Goal: Transaction & Acquisition: Book appointment/travel/reservation

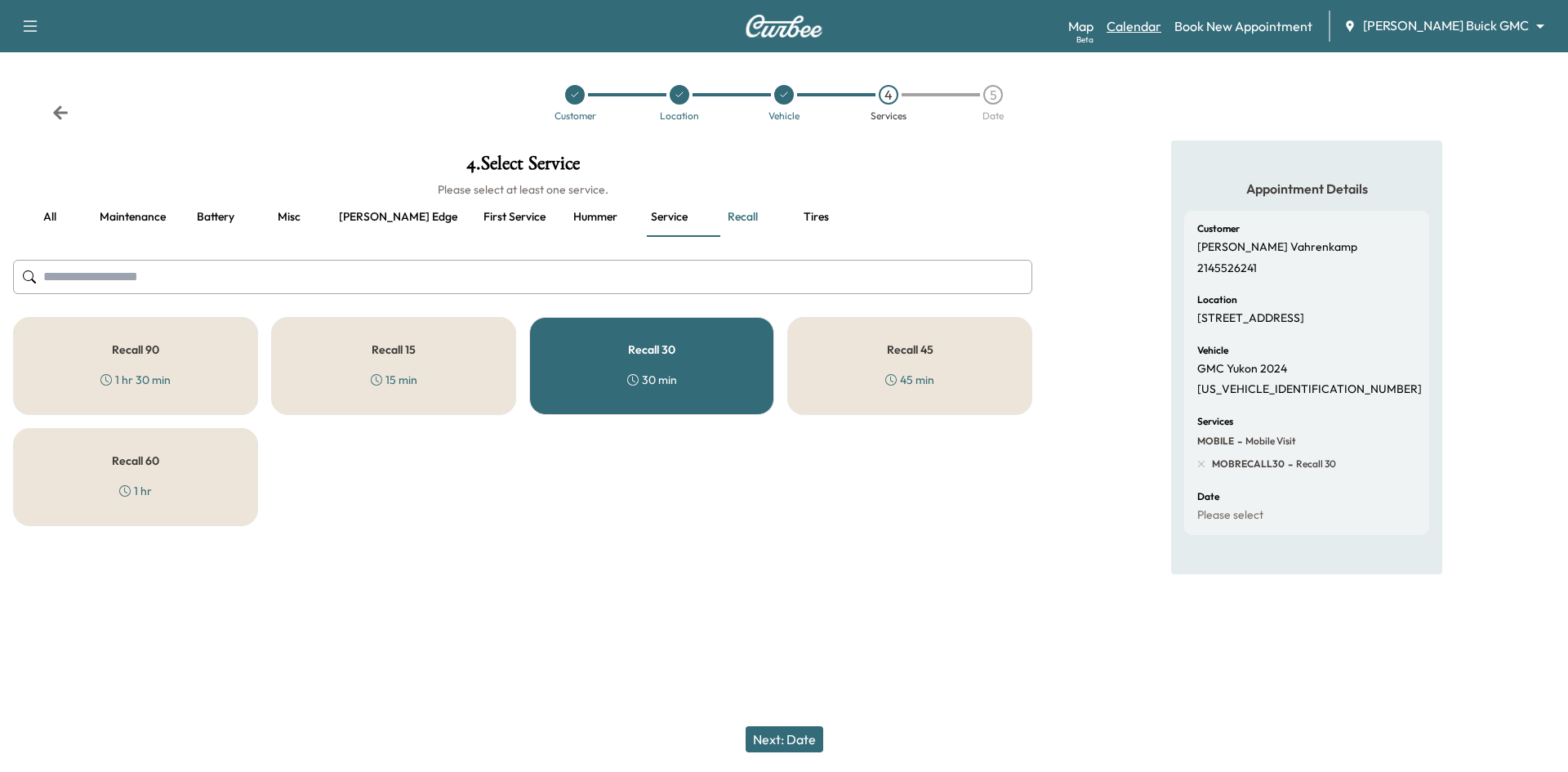
click at [1161, 22] on link "Calendar" at bounding box center [1134, 26] width 55 height 20
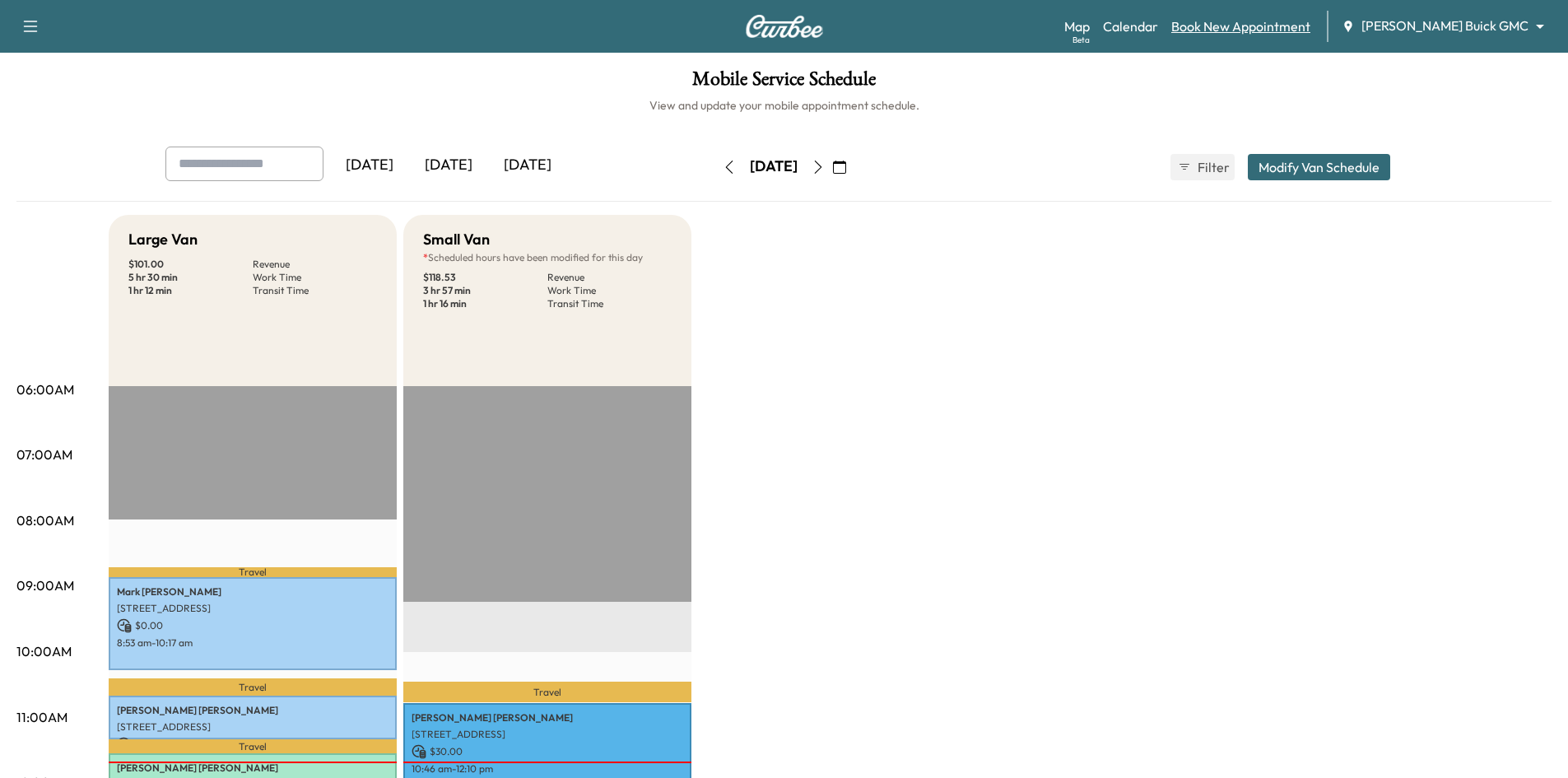
click at [1292, 18] on link "Book New Appointment" at bounding box center [1241, 26] width 139 height 20
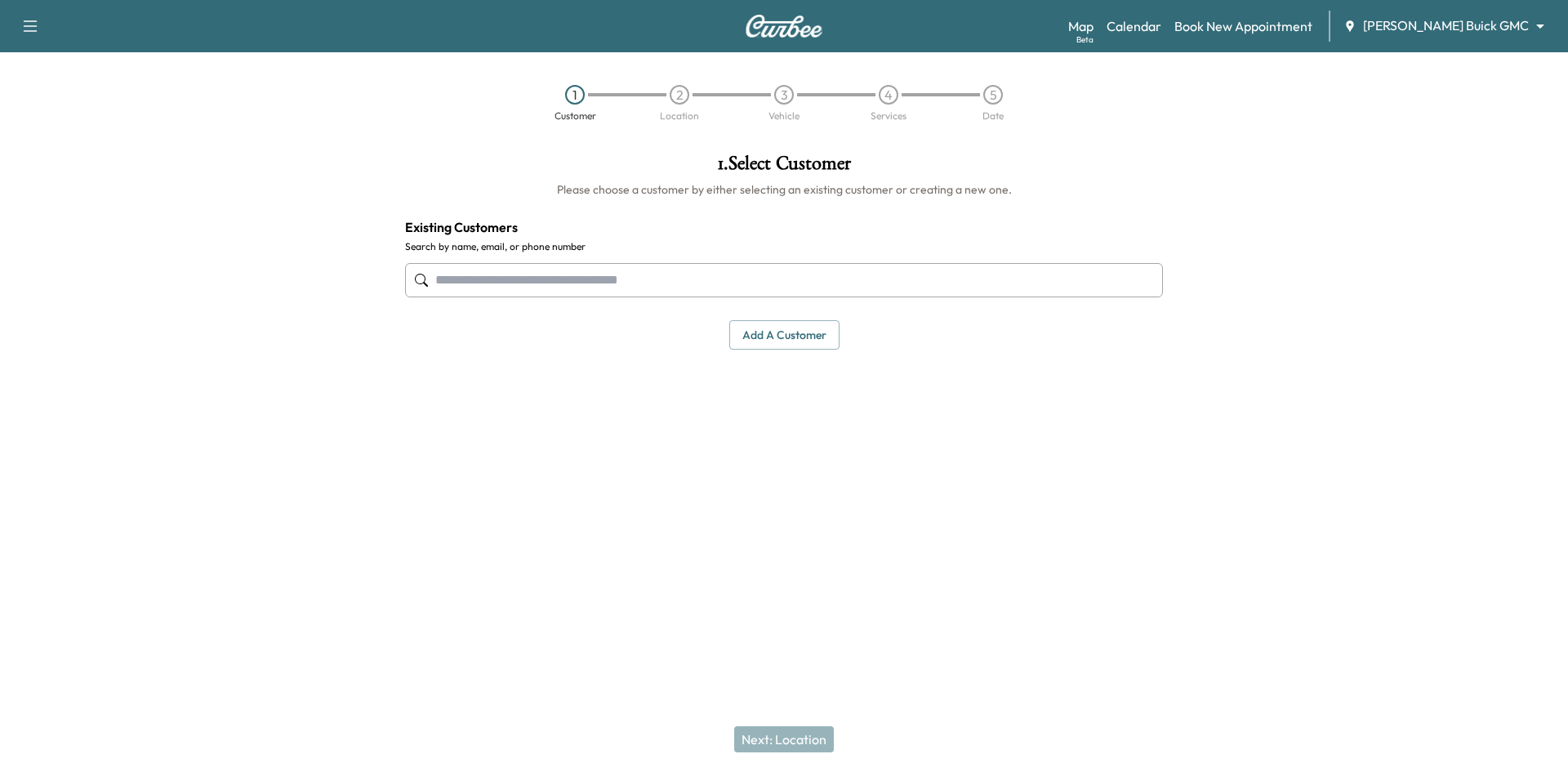
click at [691, 275] on input "text" at bounding box center [784, 280] width 758 height 34
drag, startPoint x: 570, startPoint y: 279, endPoint x: 542, endPoint y: 296, distance: 32.8
click at [570, 279] on input "text" at bounding box center [784, 280] width 758 height 34
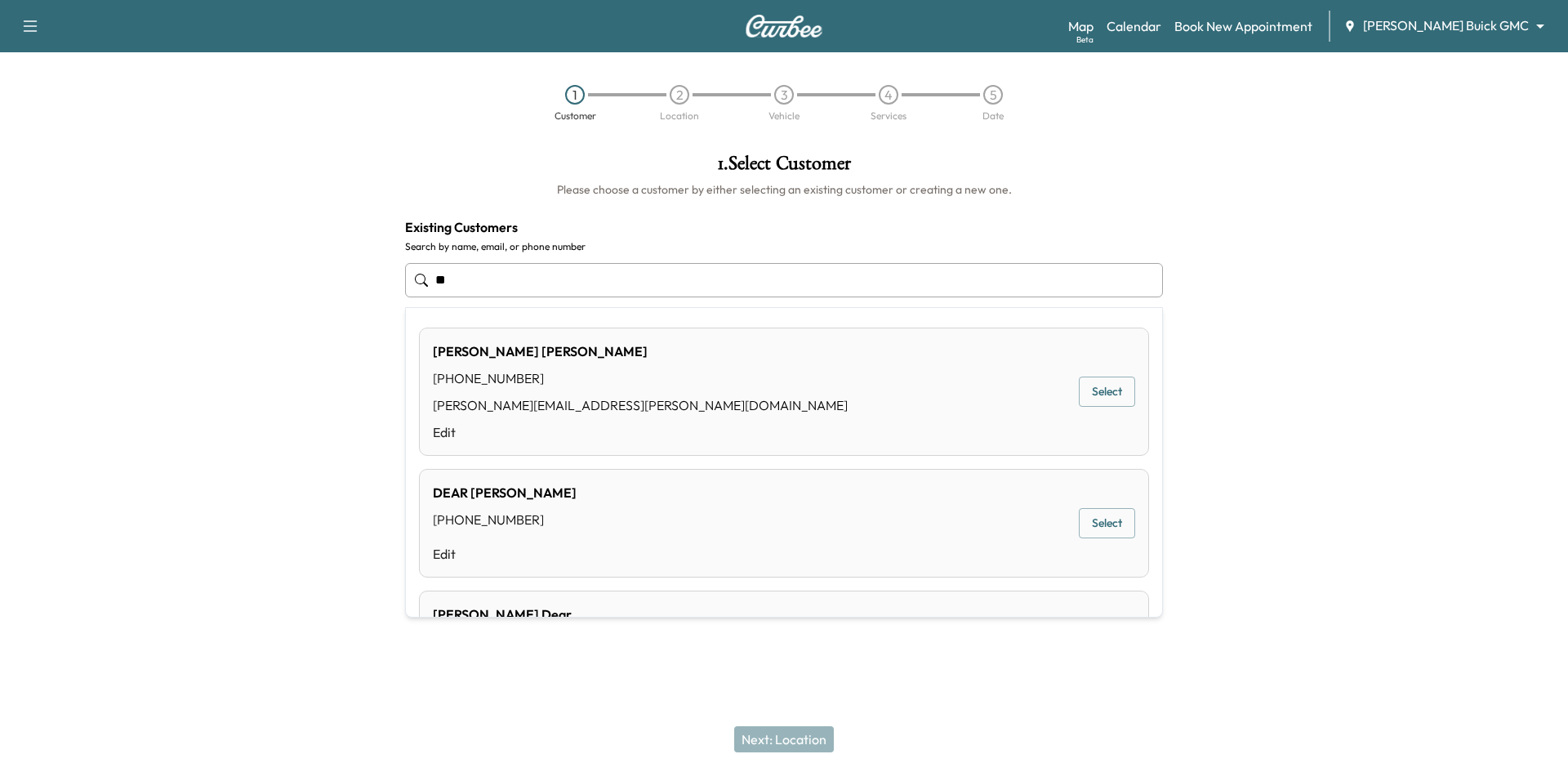
type input "*"
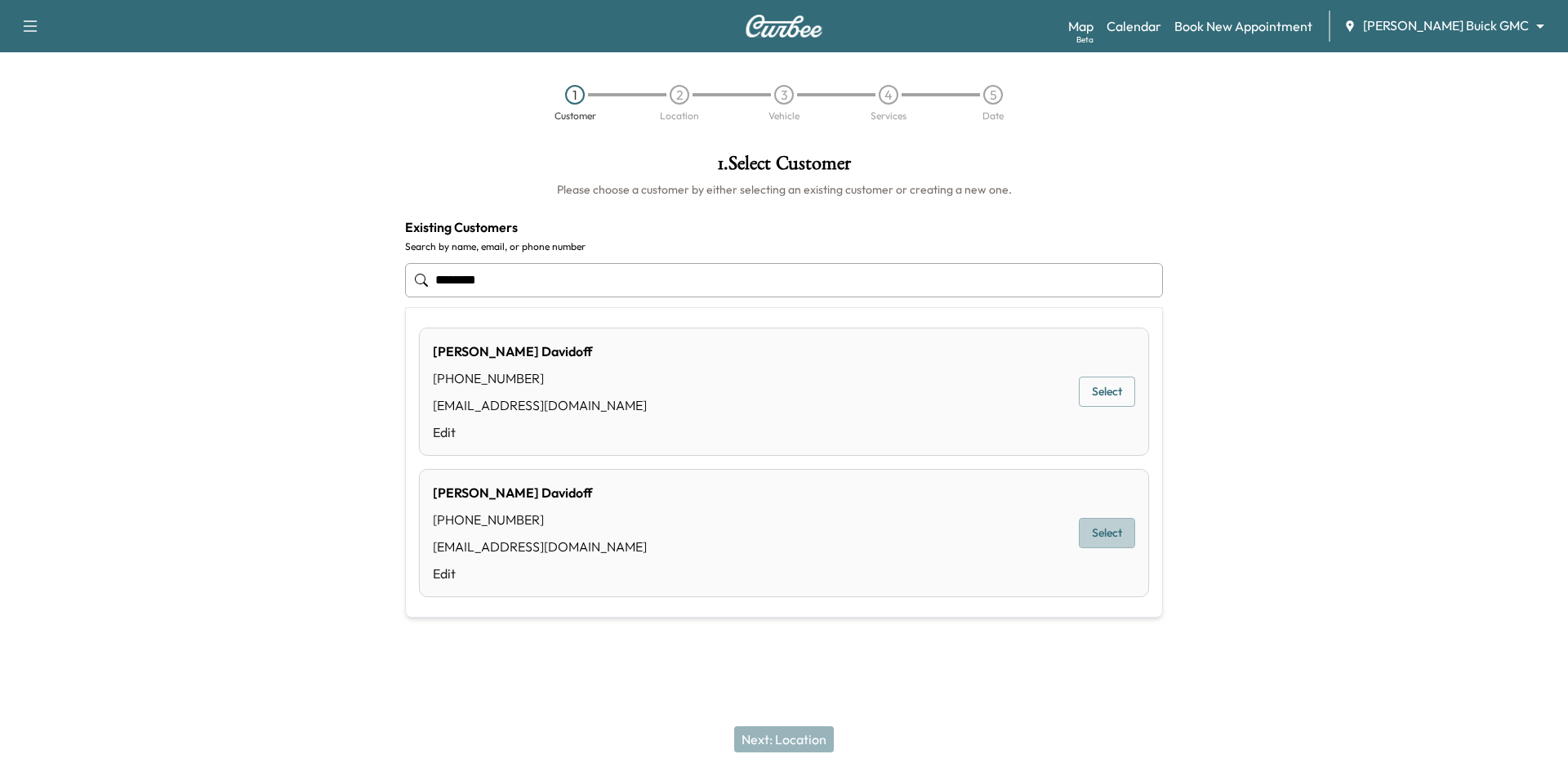
click at [1085, 541] on button "Select" at bounding box center [1107, 533] width 56 height 30
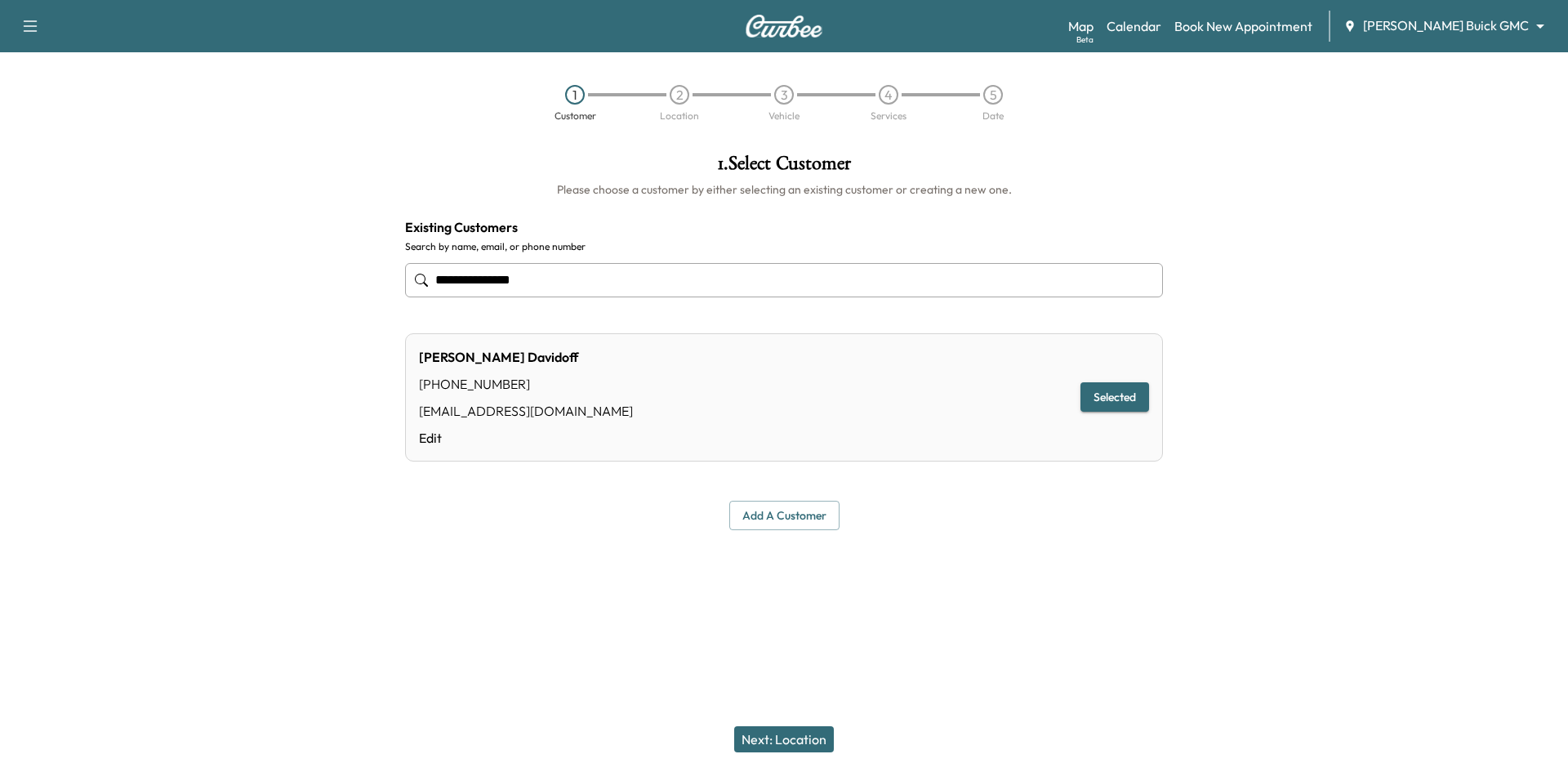
type input "**********"
click at [802, 738] on button "Next: Location" at bounding box center [784, 739] width 100 height 27
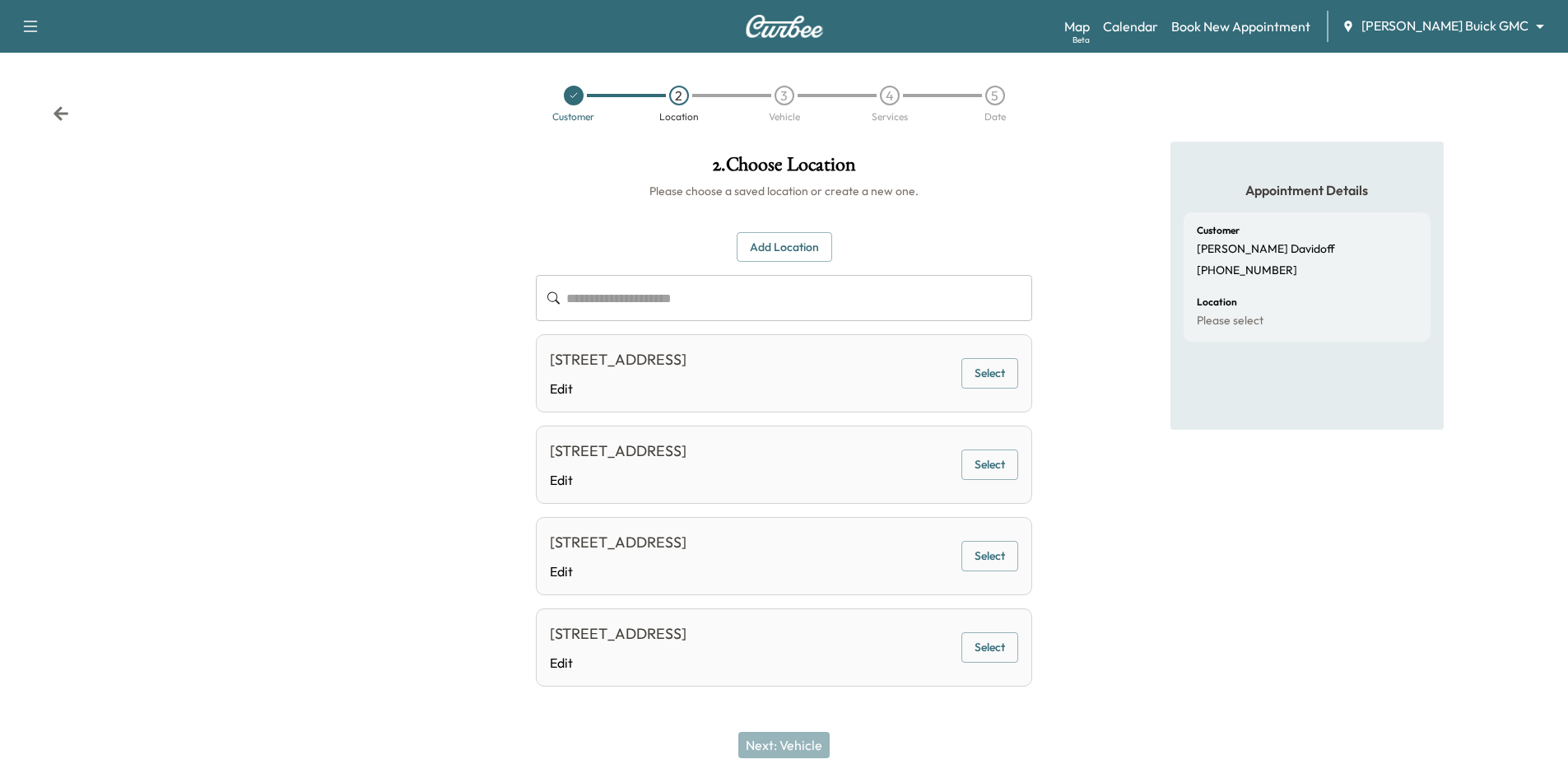
click at [986, 387] on button "Select" at bounding box center [990, 373] width 57 height 30
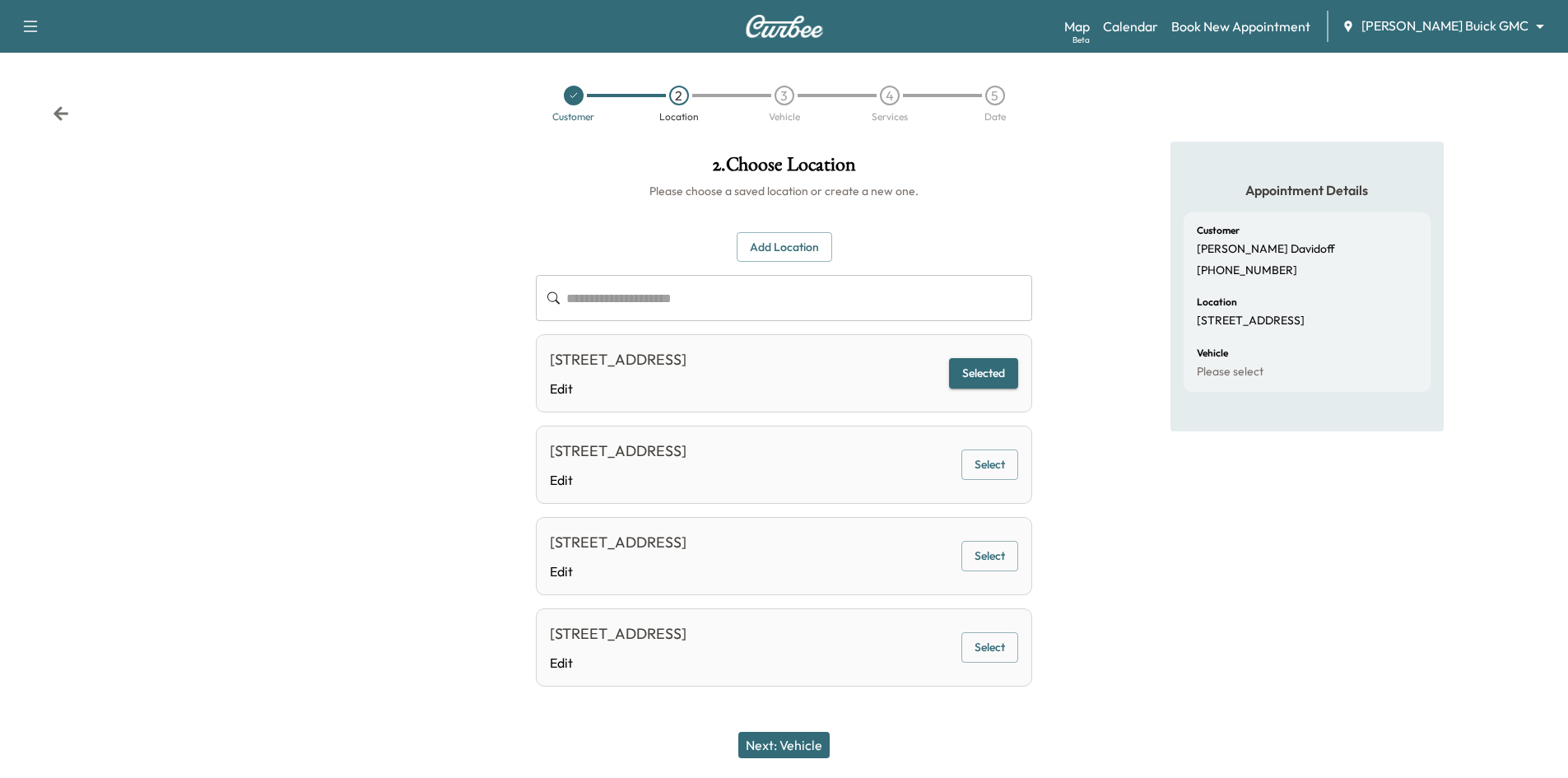
drag, startPoint x: 797, startPoint y: 749, endPoint x: 827, endPoint y: 733, distance: 34.0
click at [800, 749] on button "Next: Vehicle" at bounding box center [784, 744] width 91 height 27
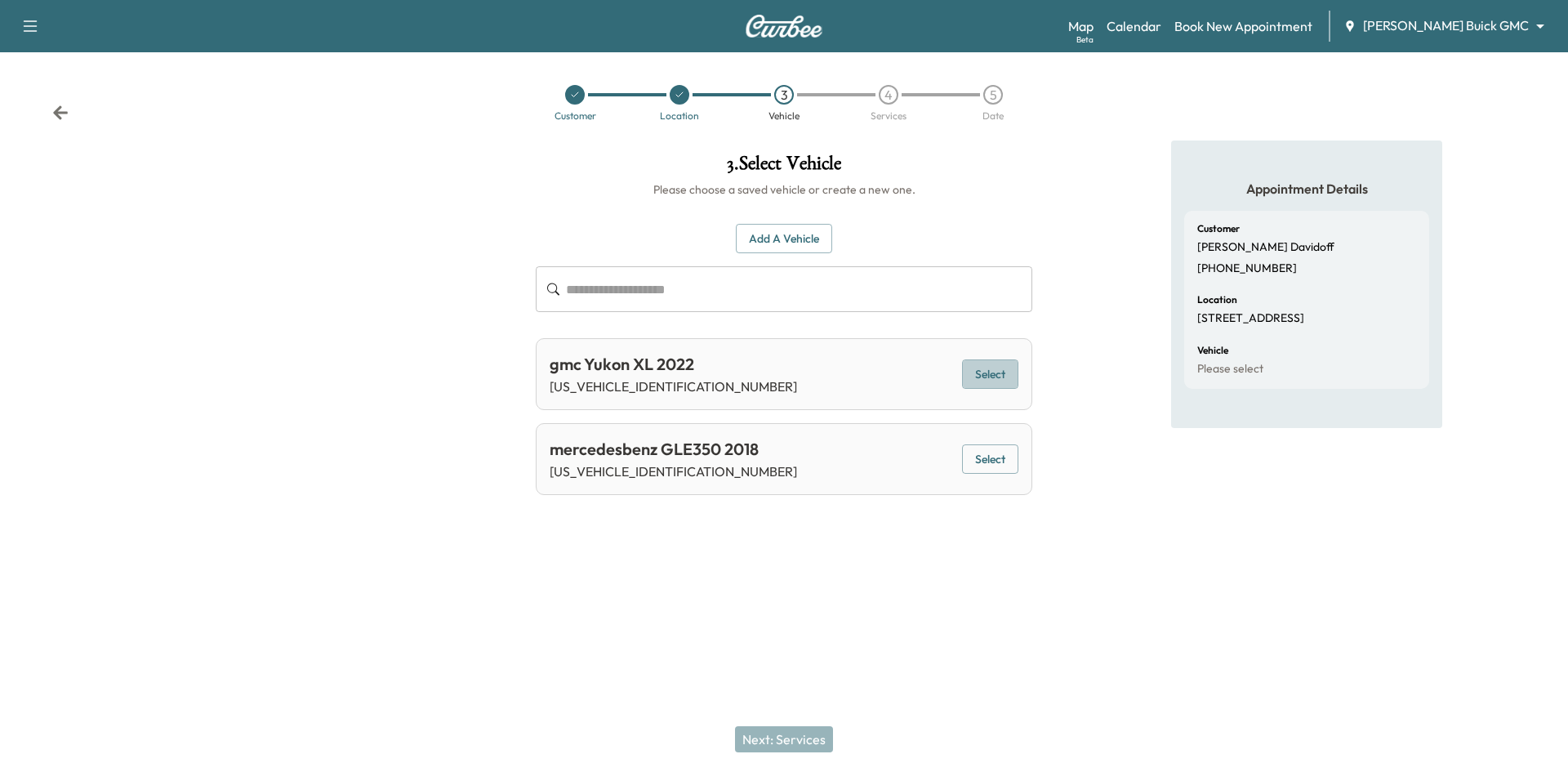
click at [1000, 374] on button "Select" at bounding box center [990, 374] width 56 height 30
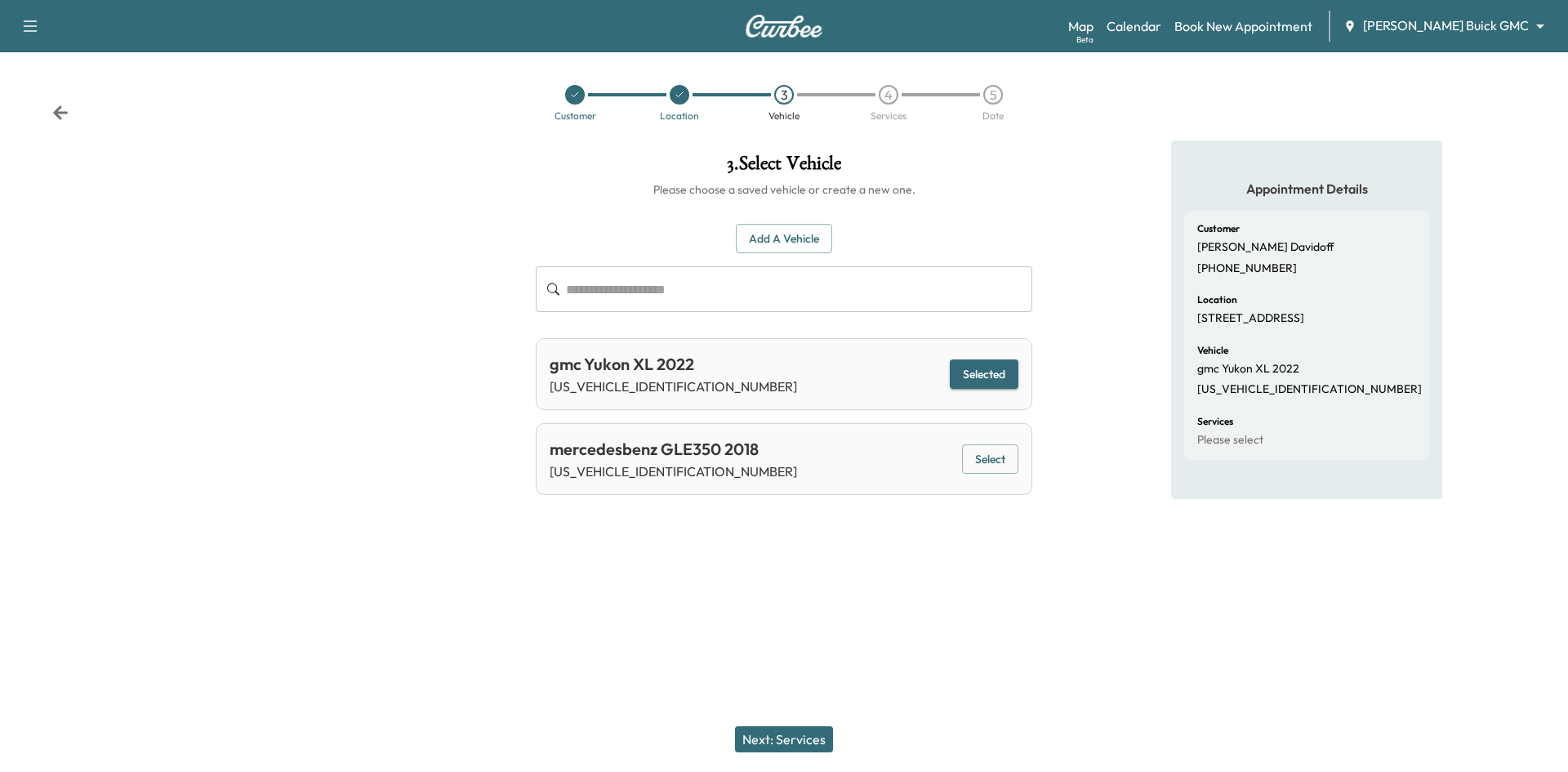
click at [818, 738] on button "Next: Services" at bounding box center [784, 739] width 98 height 27
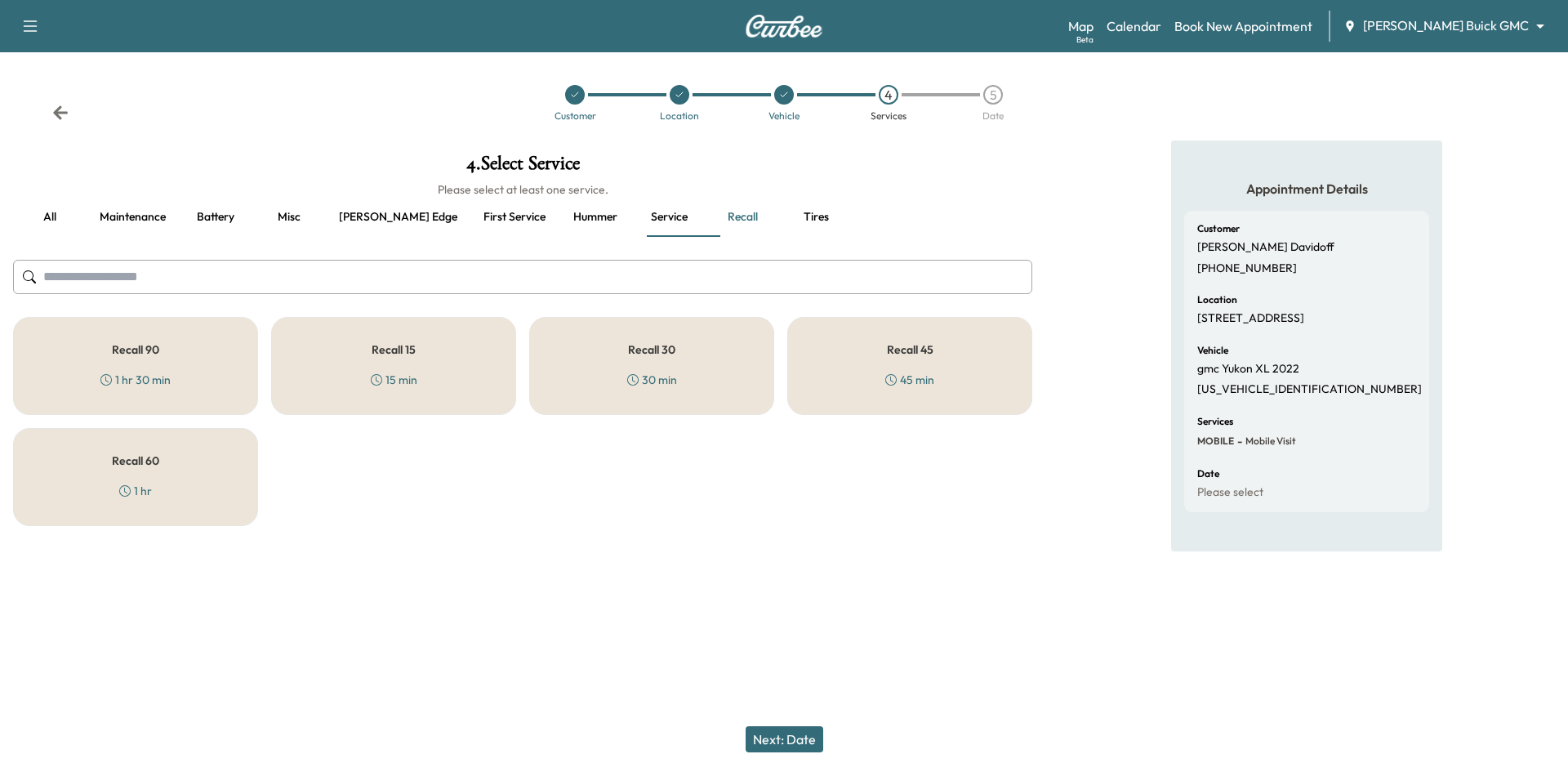
click at [731, 368] on div "Recall 30 30 min" at bounding box center [651, 366] width 245 height 98
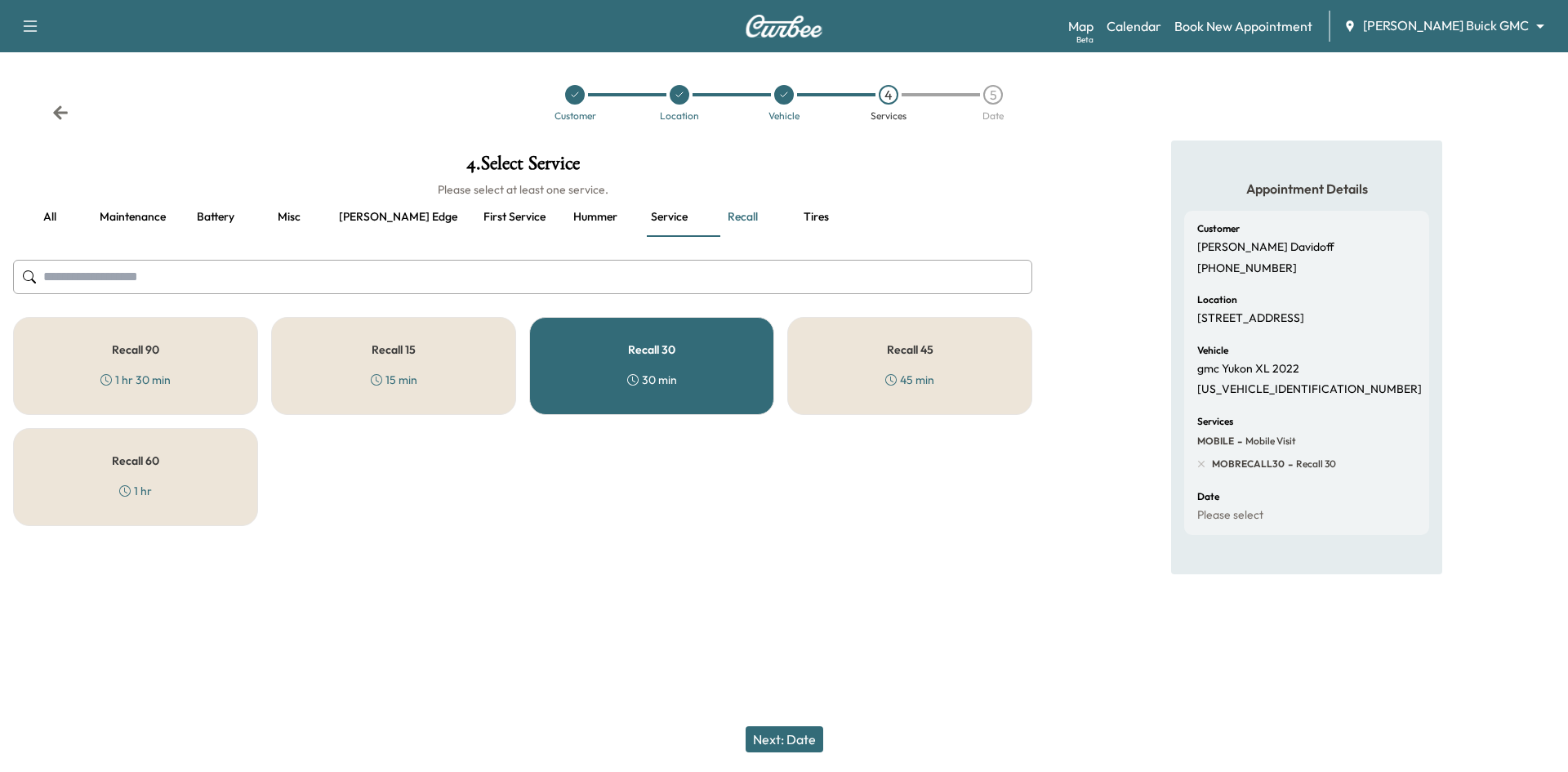
click at [812, 746] on button "Next: Date" at bounding box center [784, 739] width 78 height 27
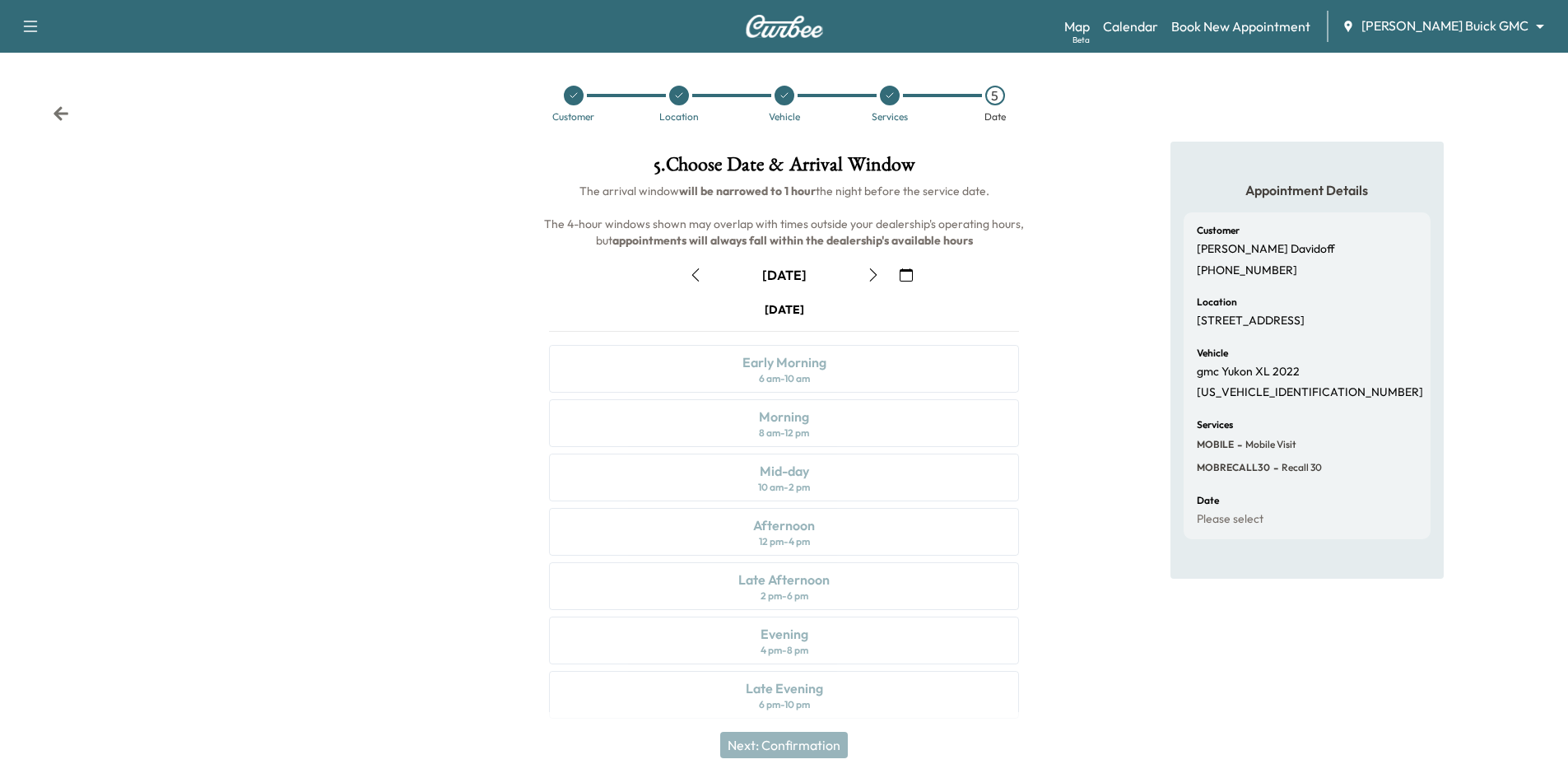
click at [913, 276] on button "button" at bounding box center [906, 275] width 28 height 27
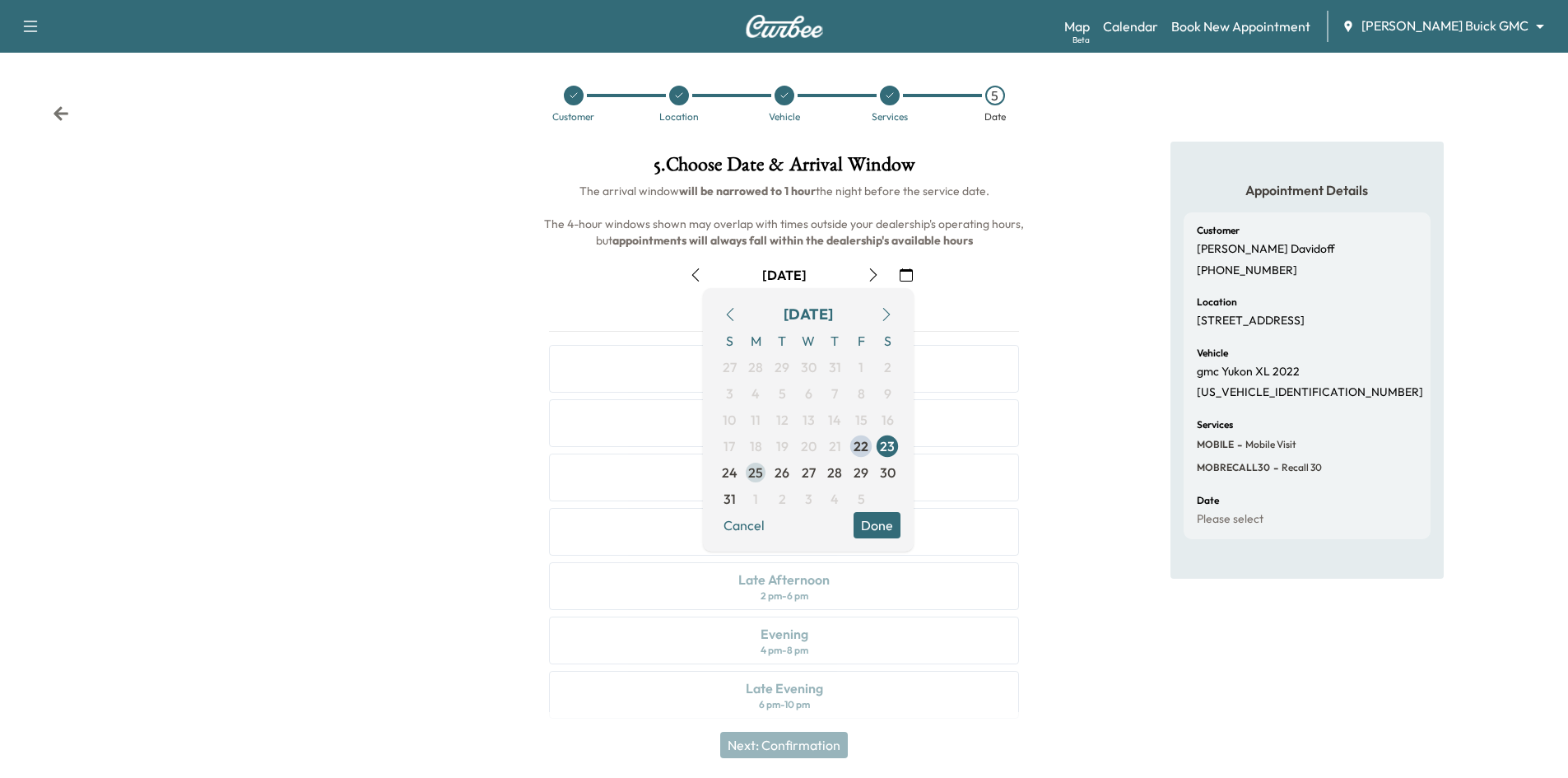
click at [761, 470] on span "25" at bounding box center [756, 472] width 15 height 20
click at [1074, 333] on div "Appointment Details Customer Steven Davidoff +12147355477 Location 5304 TENNING…" at bounding box center [1306, 439] width 523 height 597
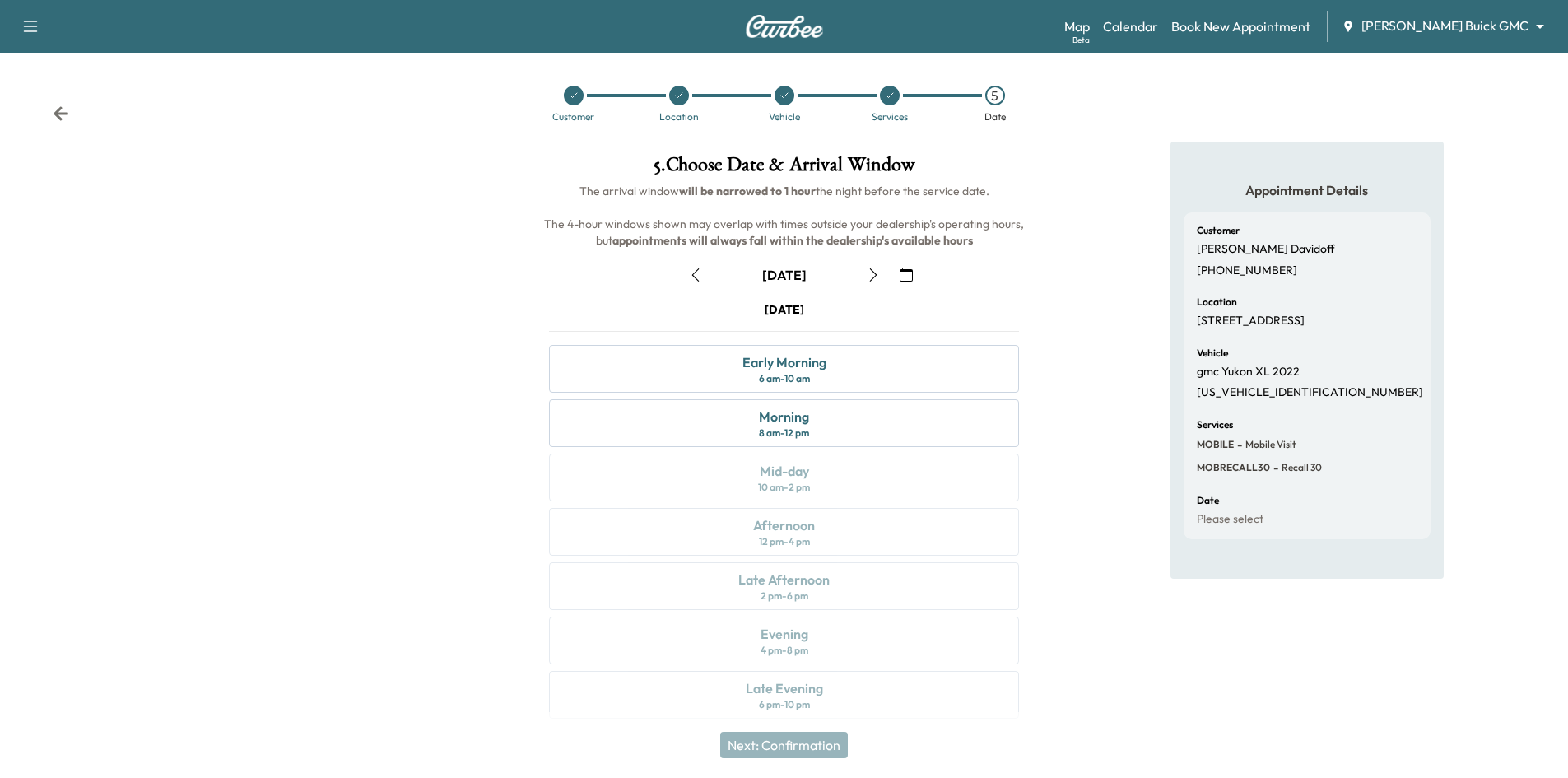
click at [872, 275] on icon "button" at bounding box center [873, 274] width 13 height 13
click at [871, 272] on icon "button" at bounding box center [873, 274] width 13 height 13
click at [867, 530] on div "Afternoon 12 pm - 4 pm" at bounding box center [784, 532] width 470 height 47
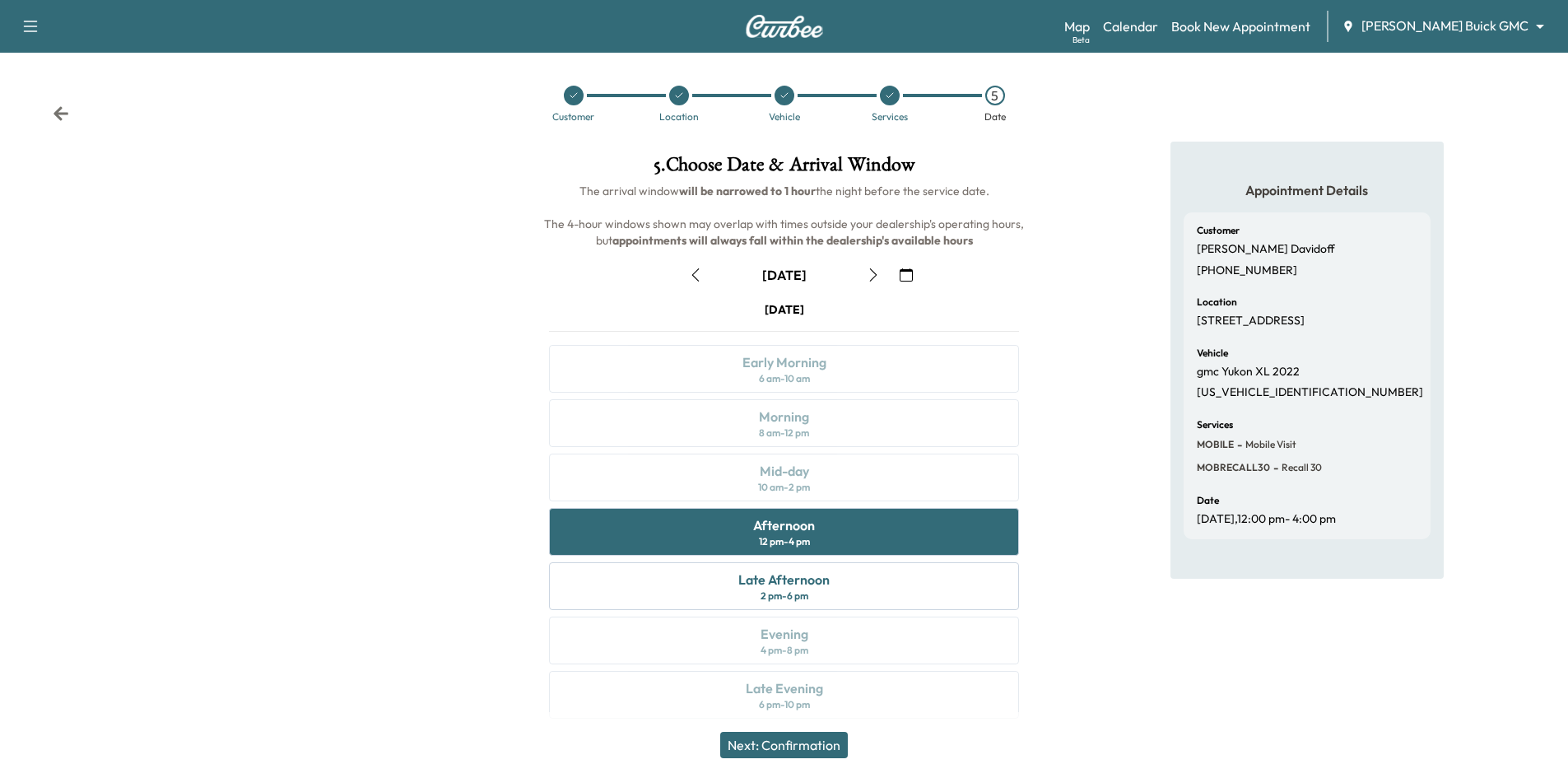
click at [800, 750] on button "Next: Confirmation" at bounding box center [784, 744] width 128 height 27
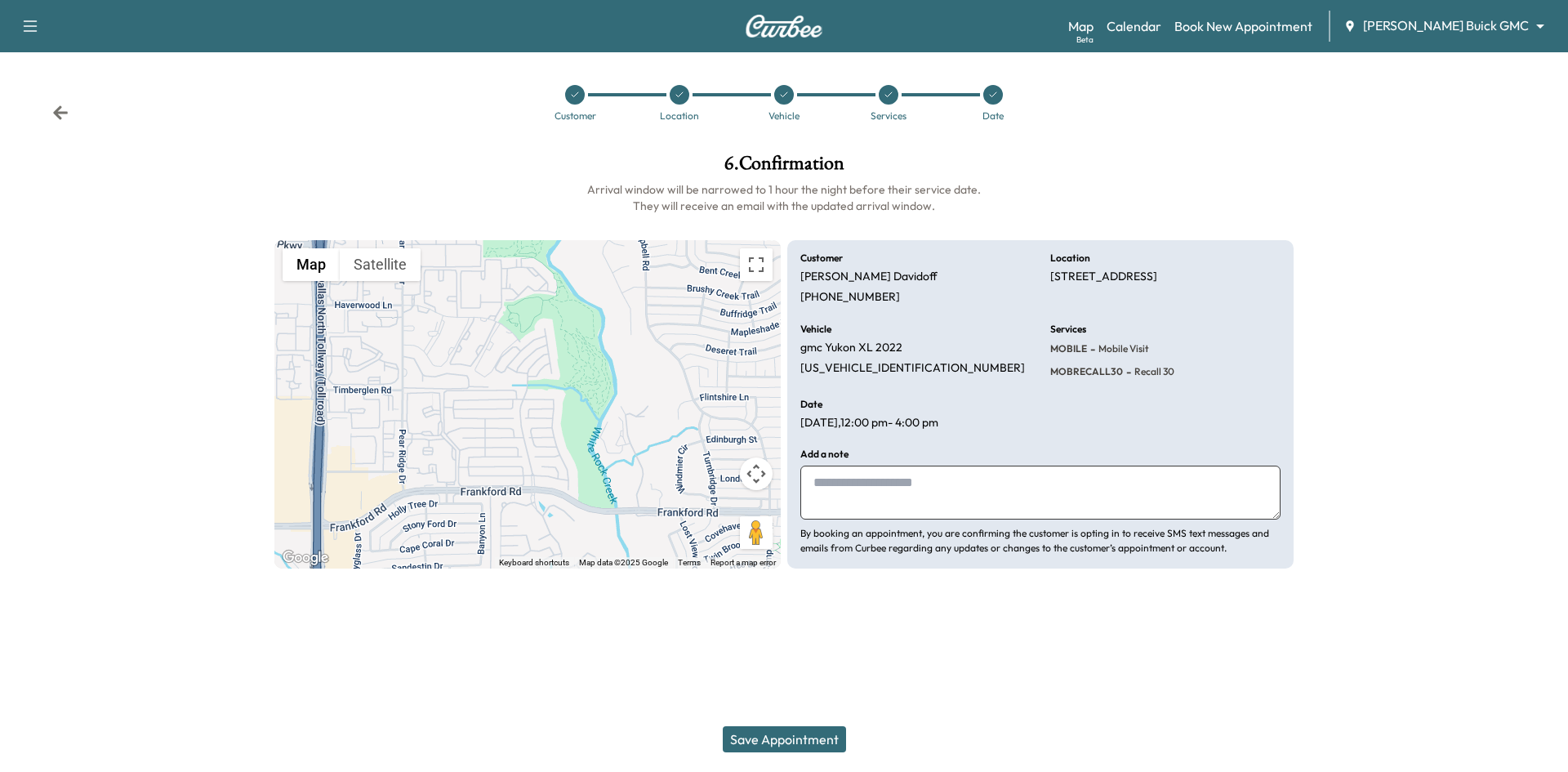
click at [990, 489] on textarea at bounding box center [1040, 492] width 480 height 54
type textarea "**********"
click at [809, 739] on button "Save Appointment" at bounding box center [784, 739] width 123 height 27
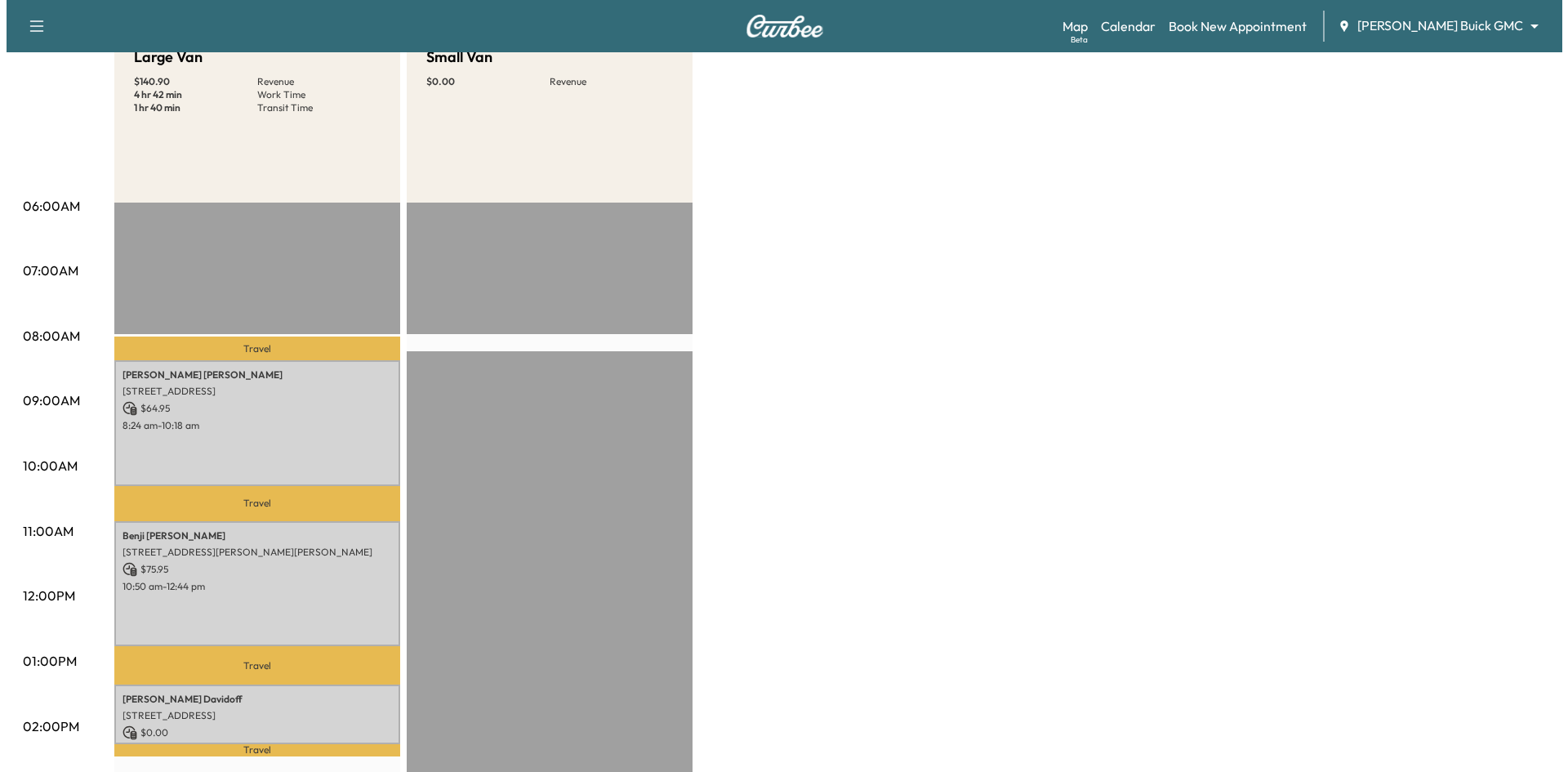
scroll to position [409, 0]
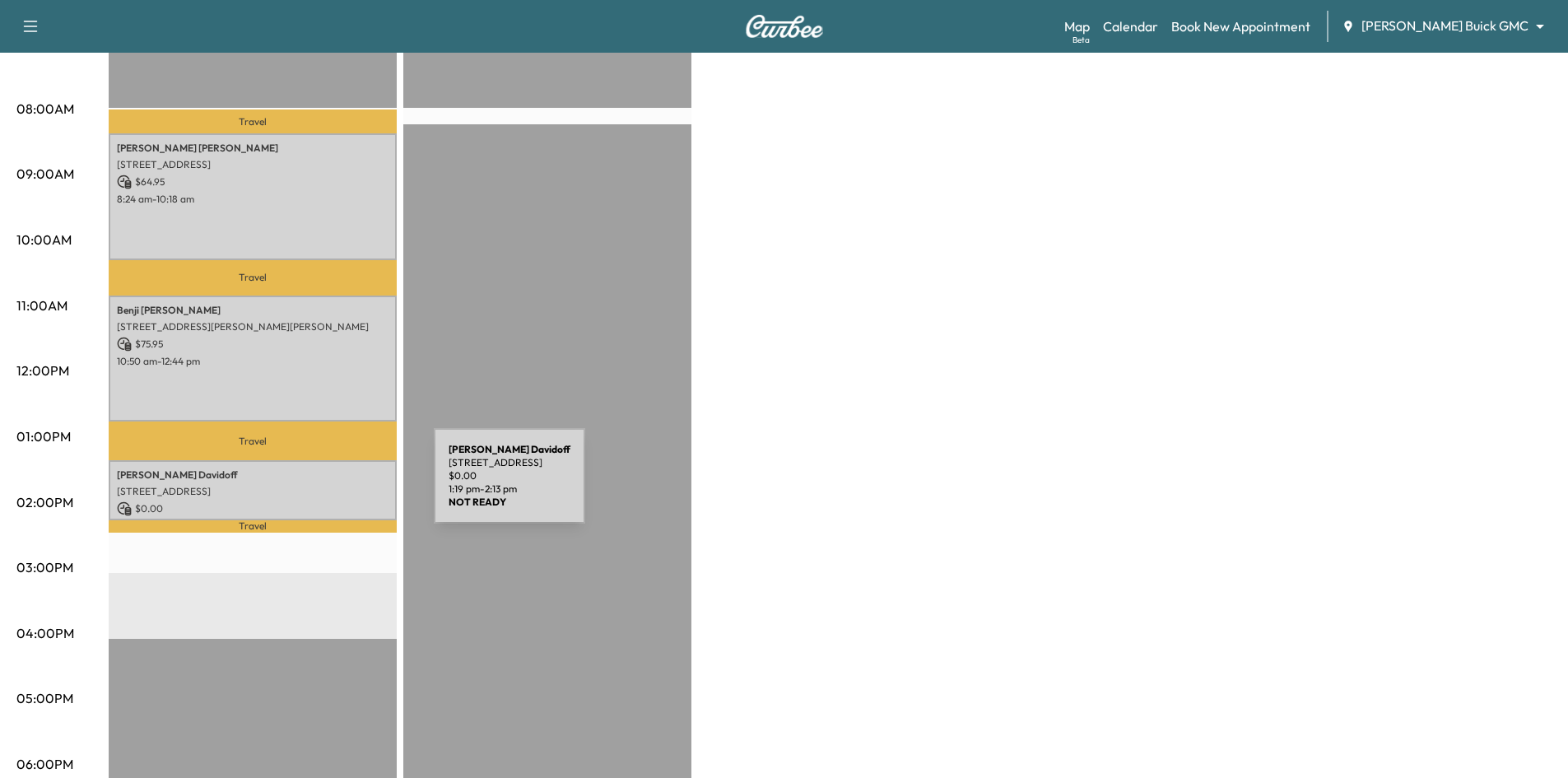
click at [310, 486] on p "5304 TENNINGTON PARK, DALLAS, TX 75287, USA" at bounding box center [252, 491] width 271 height 13
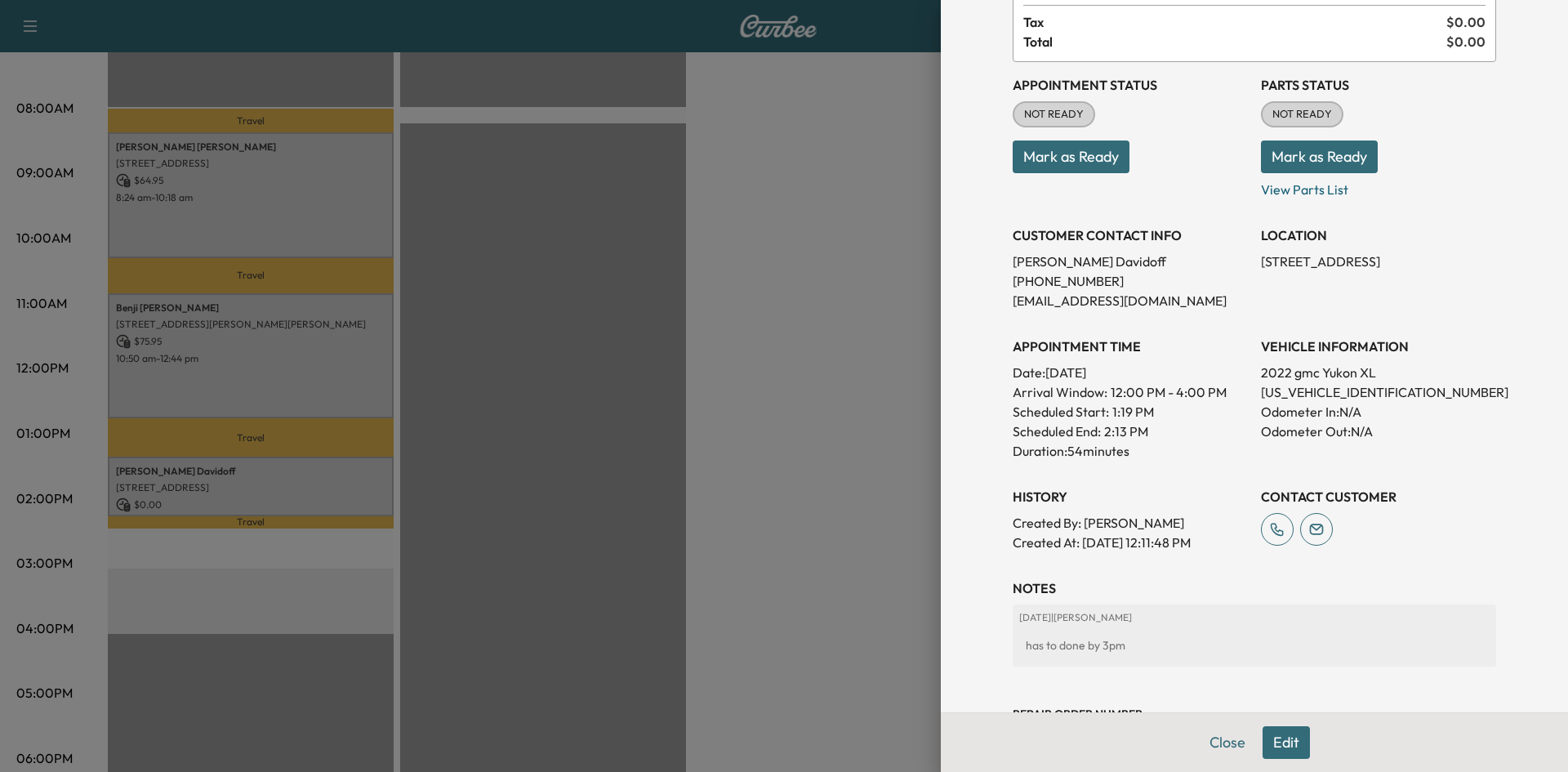
scroll to position [290, 0]
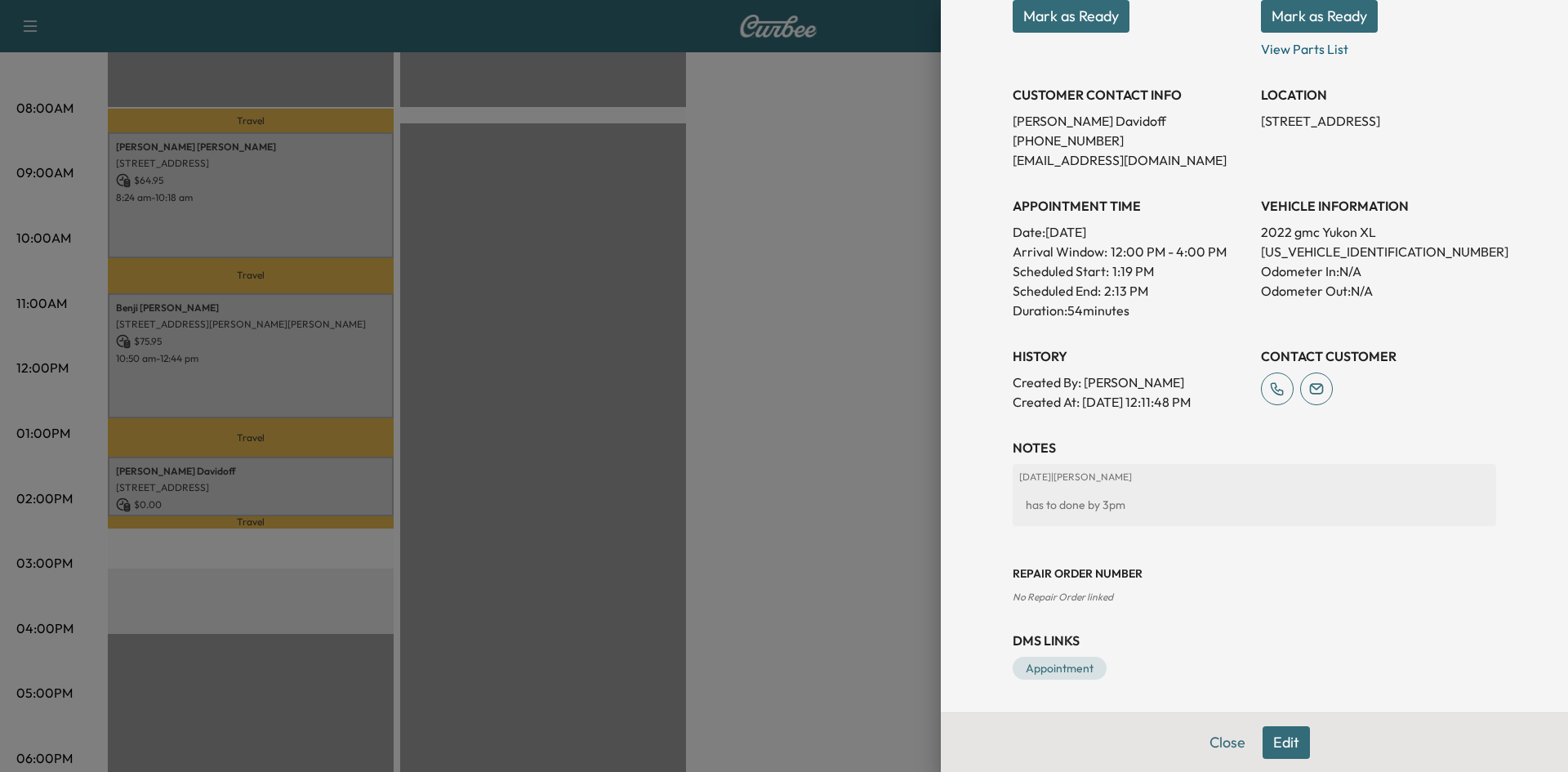
drag, startPoint x: 1271, startPoint y: 740, endPoint x: 1260, endPoint y: 724, distance: 19.4
click at [1271, 740] on button "Edit" at bounding box center [1285, 742] width 47 height 32
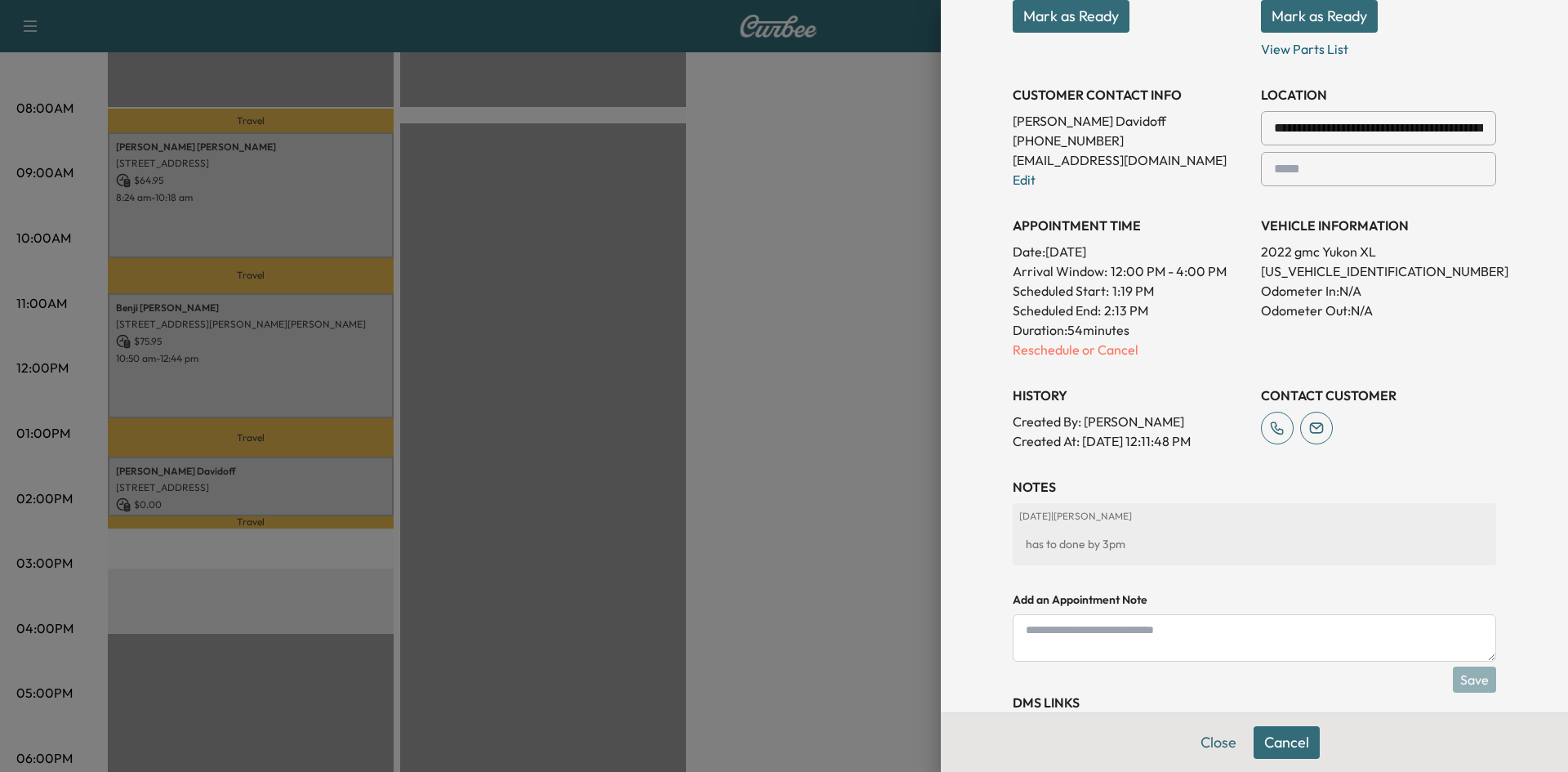
click at [1207, 629] on textarea at bounding box center [1254, 638] width 484 height 47
type textarea "**********"
click at [1474, 687] on button "Save" at bounding box center [1474, 680] width 44 height 27
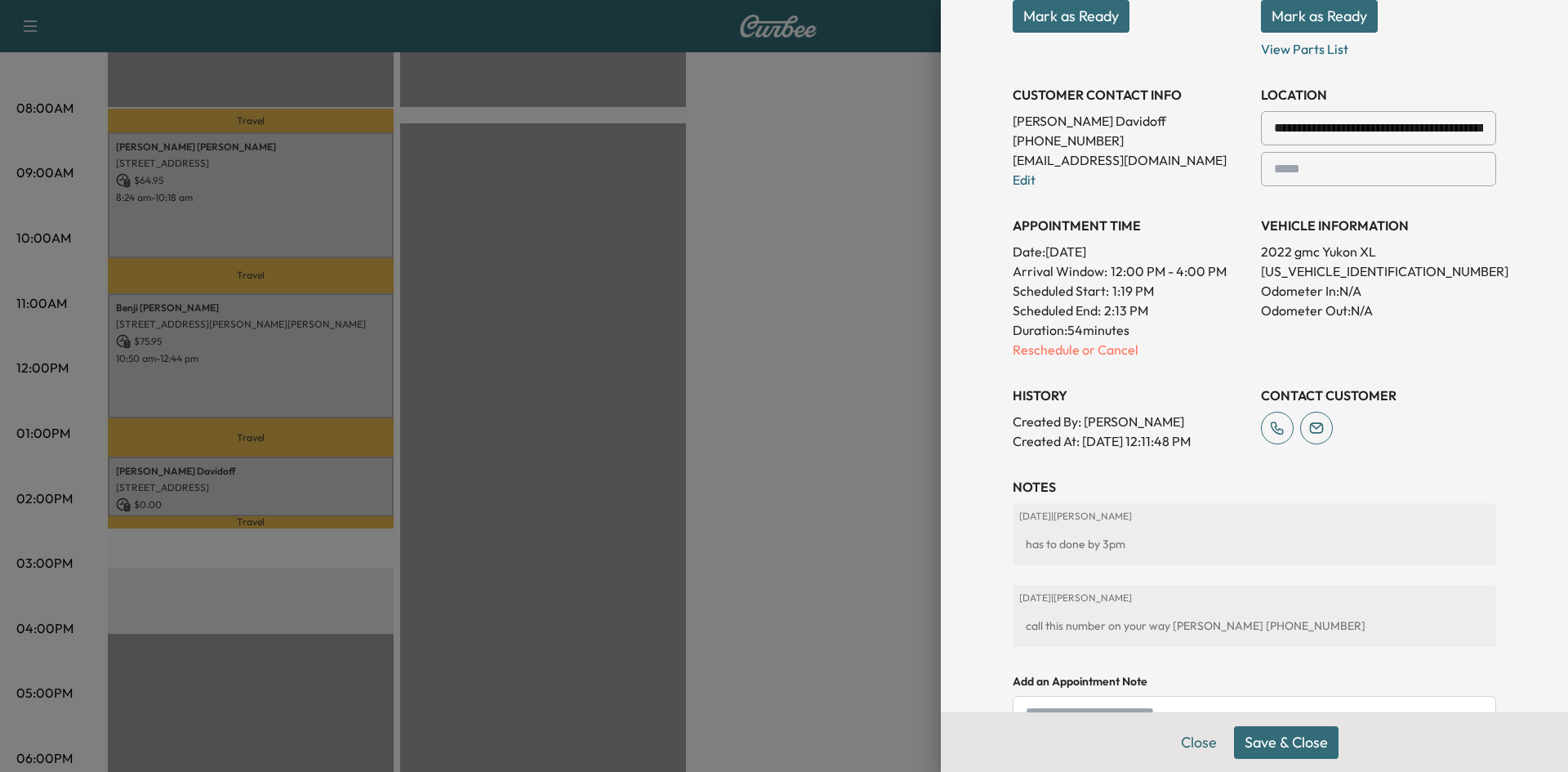
drag, startPoint x: 1301, startPoint y: 743, endPoint x: 1304, endPoint y: 730, distance: 13.3
click at [1301, 740] on button "Save & Close" at bounding box center [1286, 742] width 104 height 32
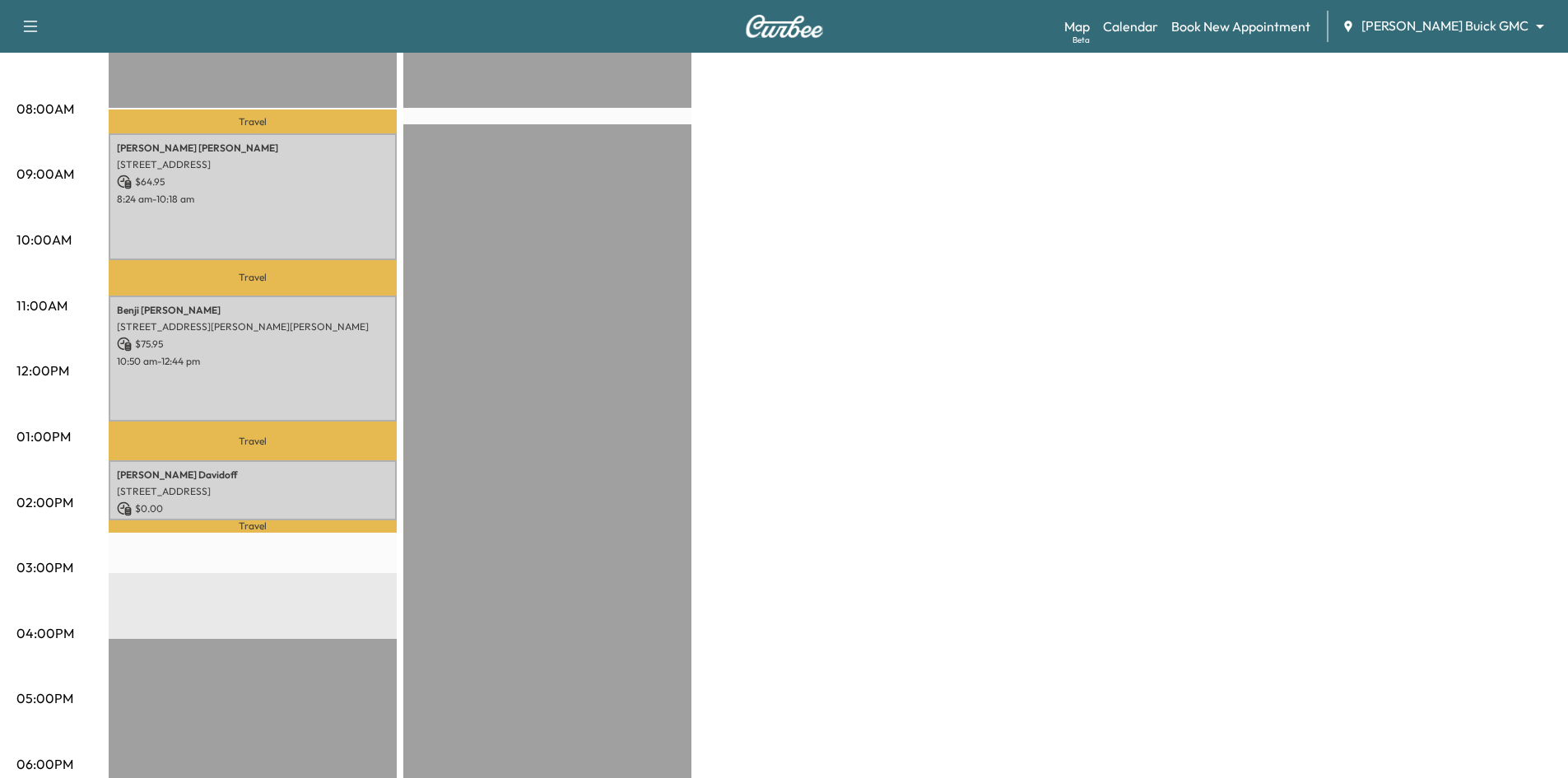
scroll to position [0, 0]
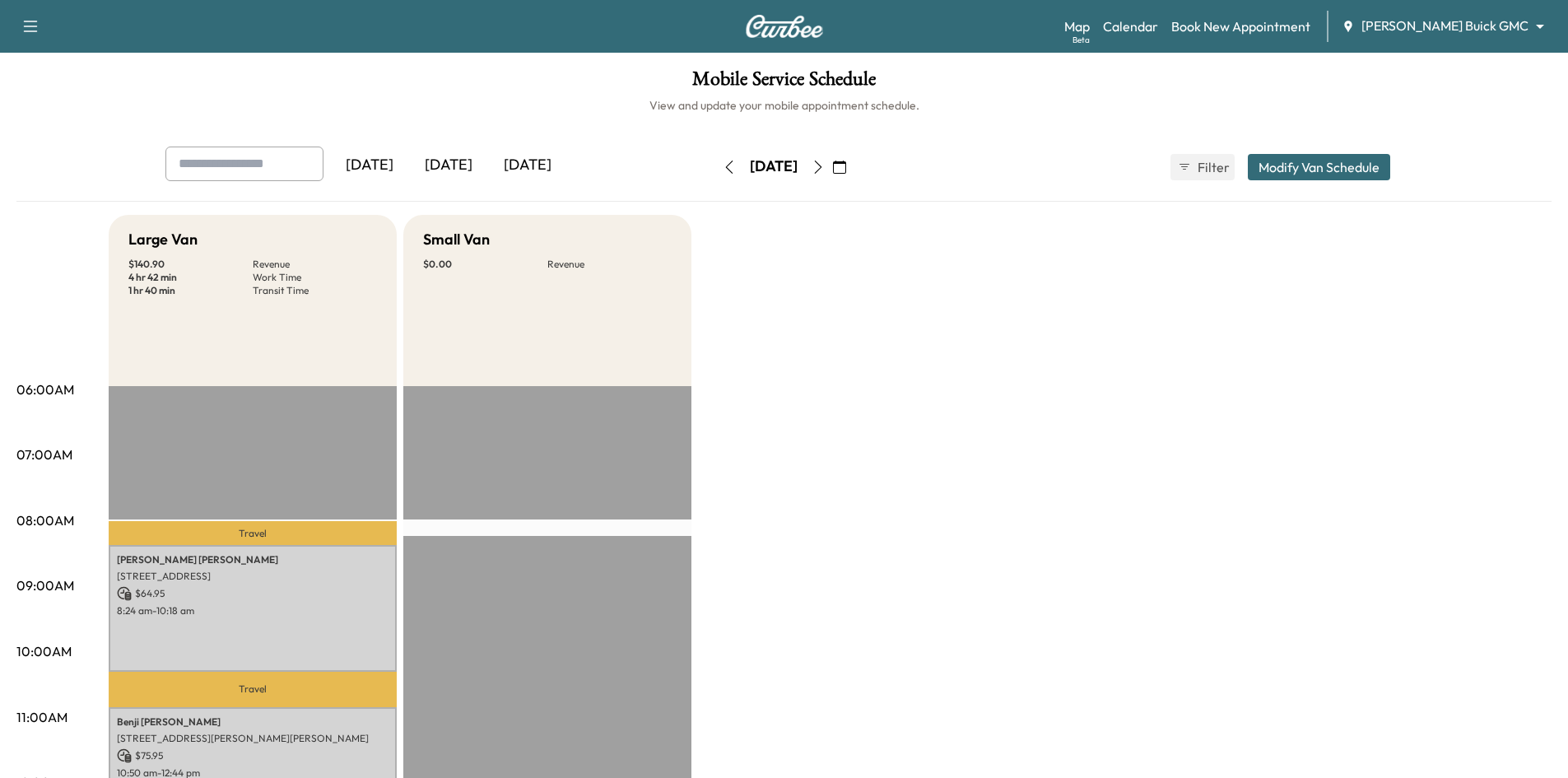
click at [447, 166] on div "[DATE]" at bounding box center [449, 165] width 79 height 38
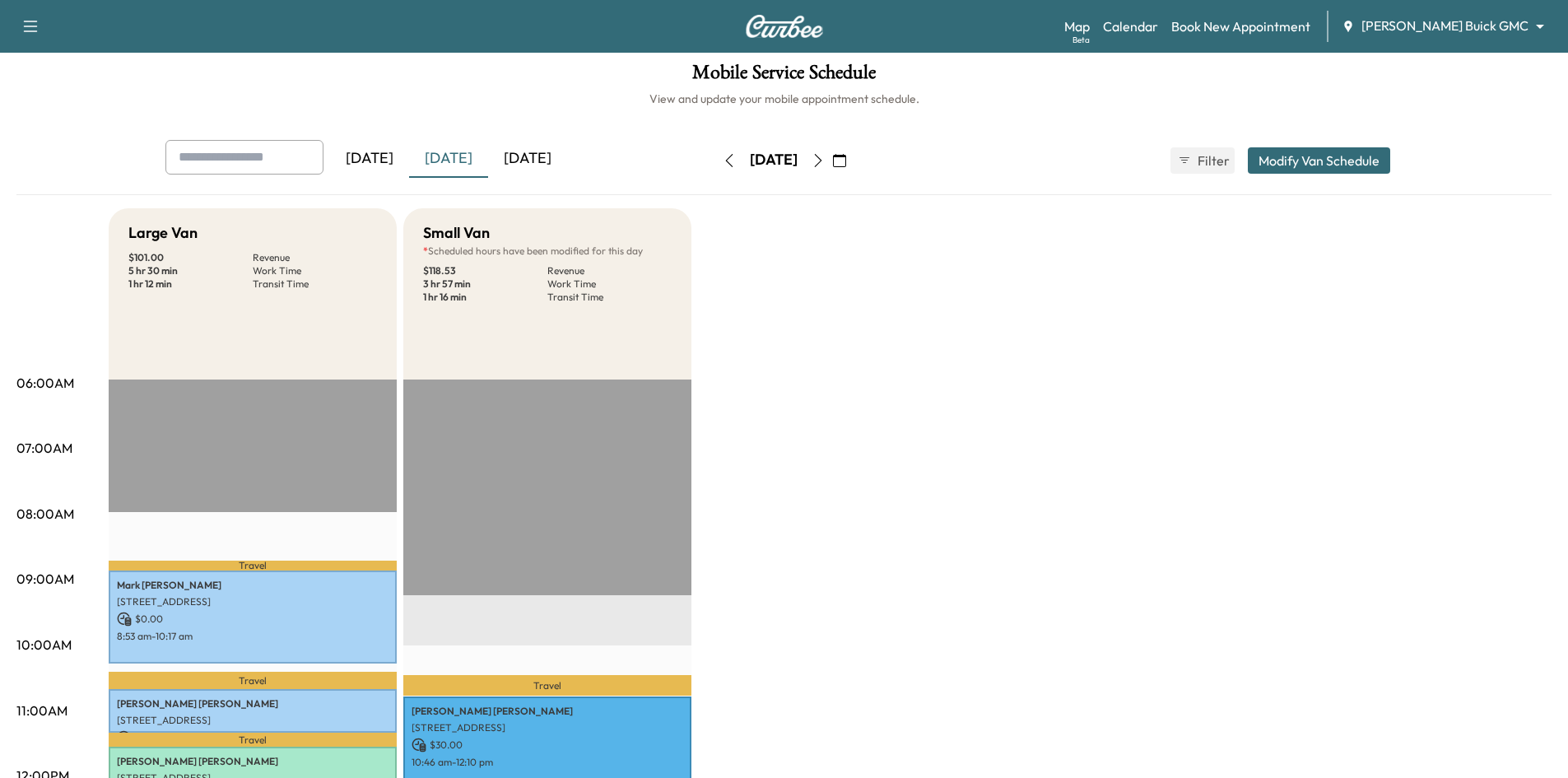
scroll to position [247, 0]
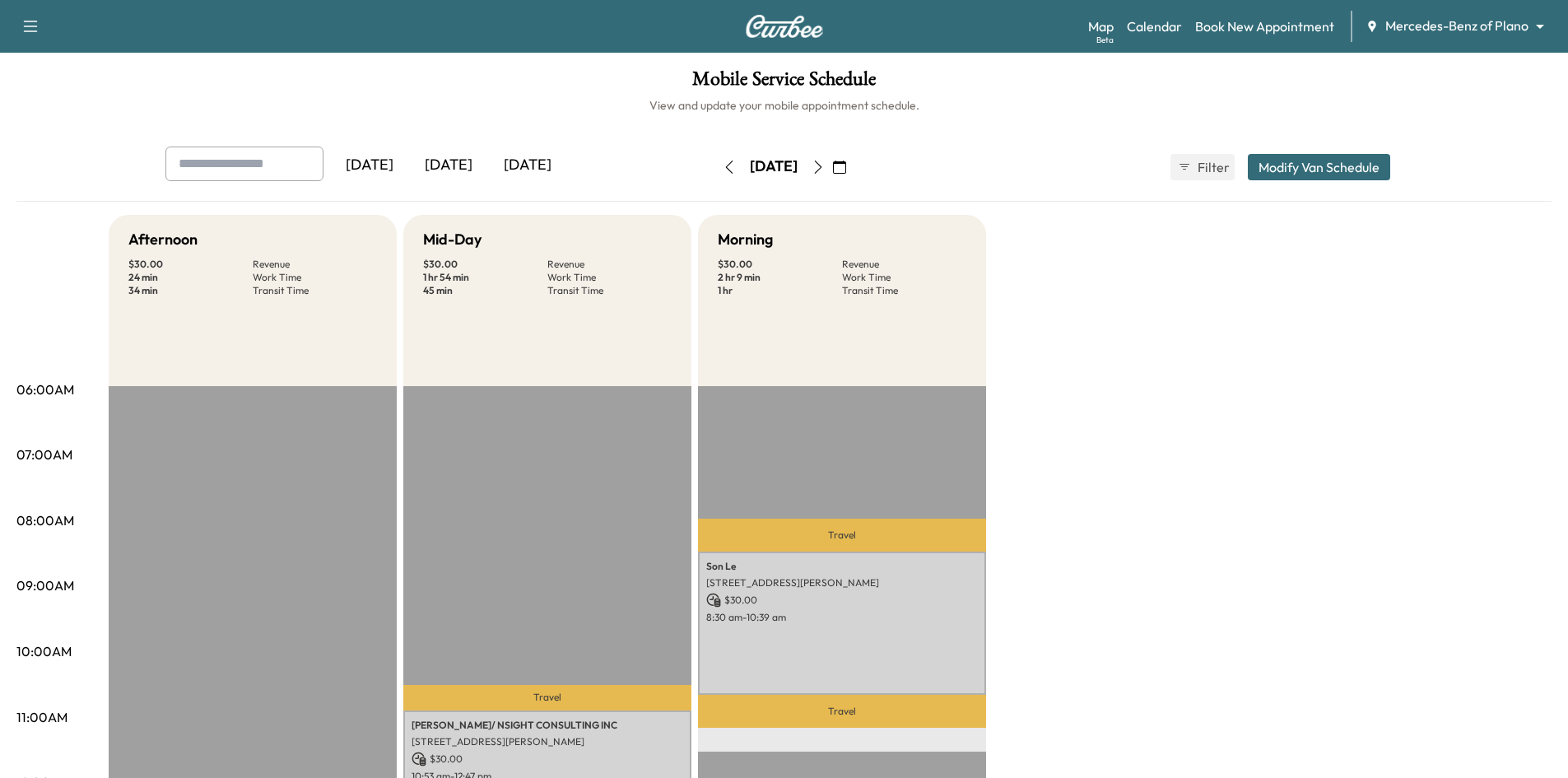
click at [1261, 173] on button "Modify Van Schedule" at bounding box center [1318, 167] width 142 height 27
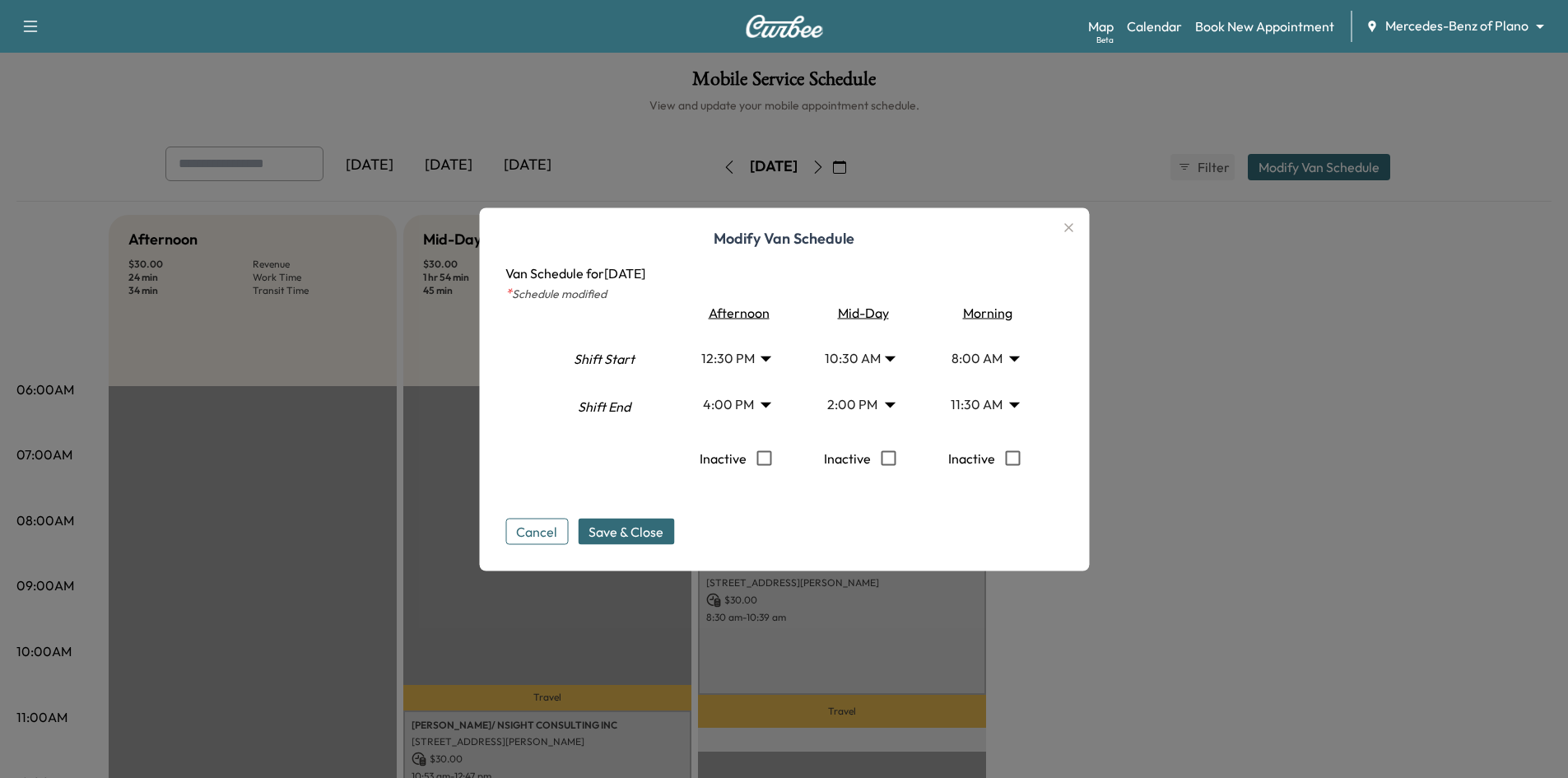
click at [749, 358] on body "Support Log Out Map Beta Calendar Book New Appointment Mercedes-Benz of Plano *…" at bounding box center [784, 389] width 1568 height 778
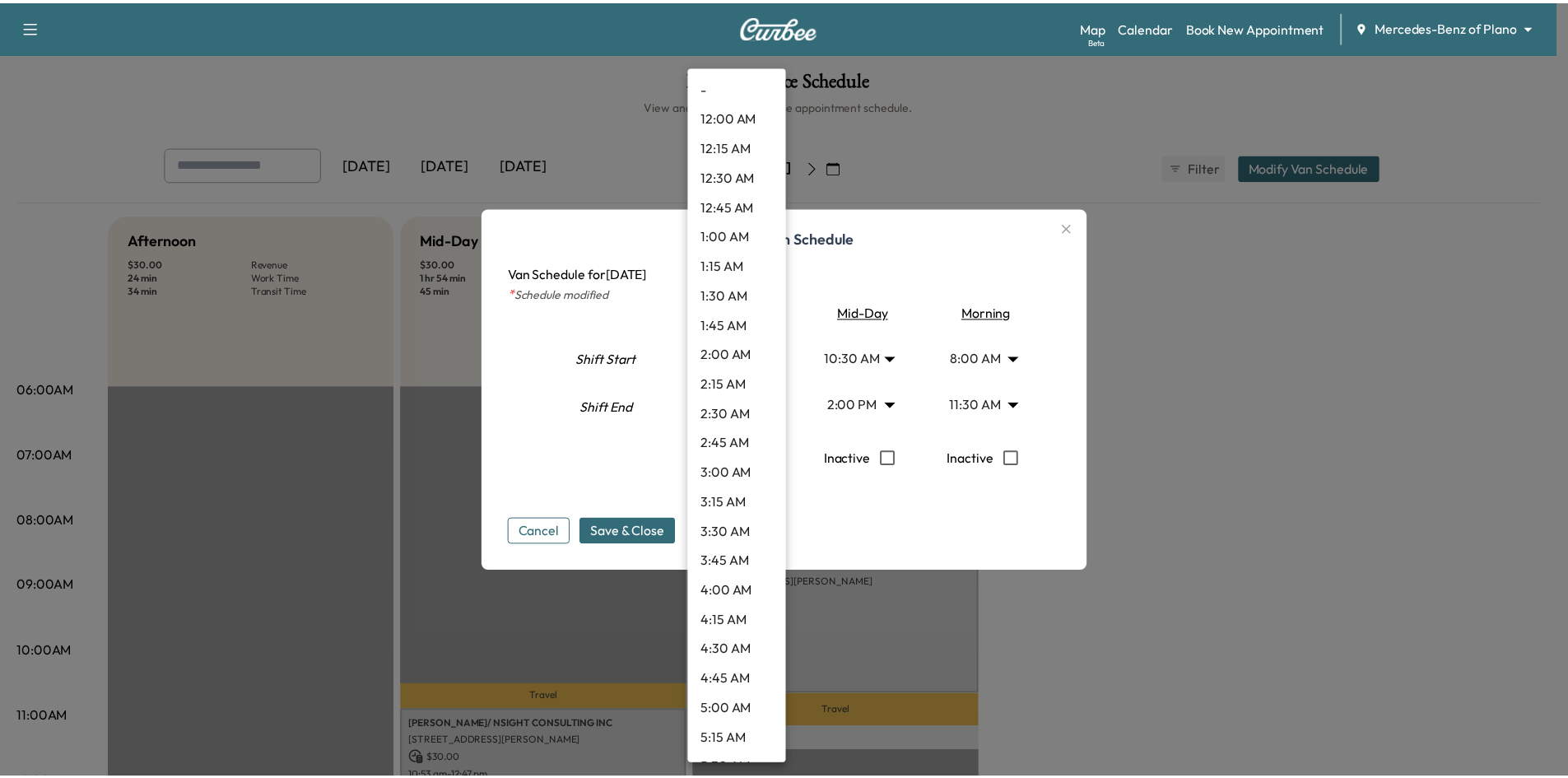
scroll to position [1184, 0]
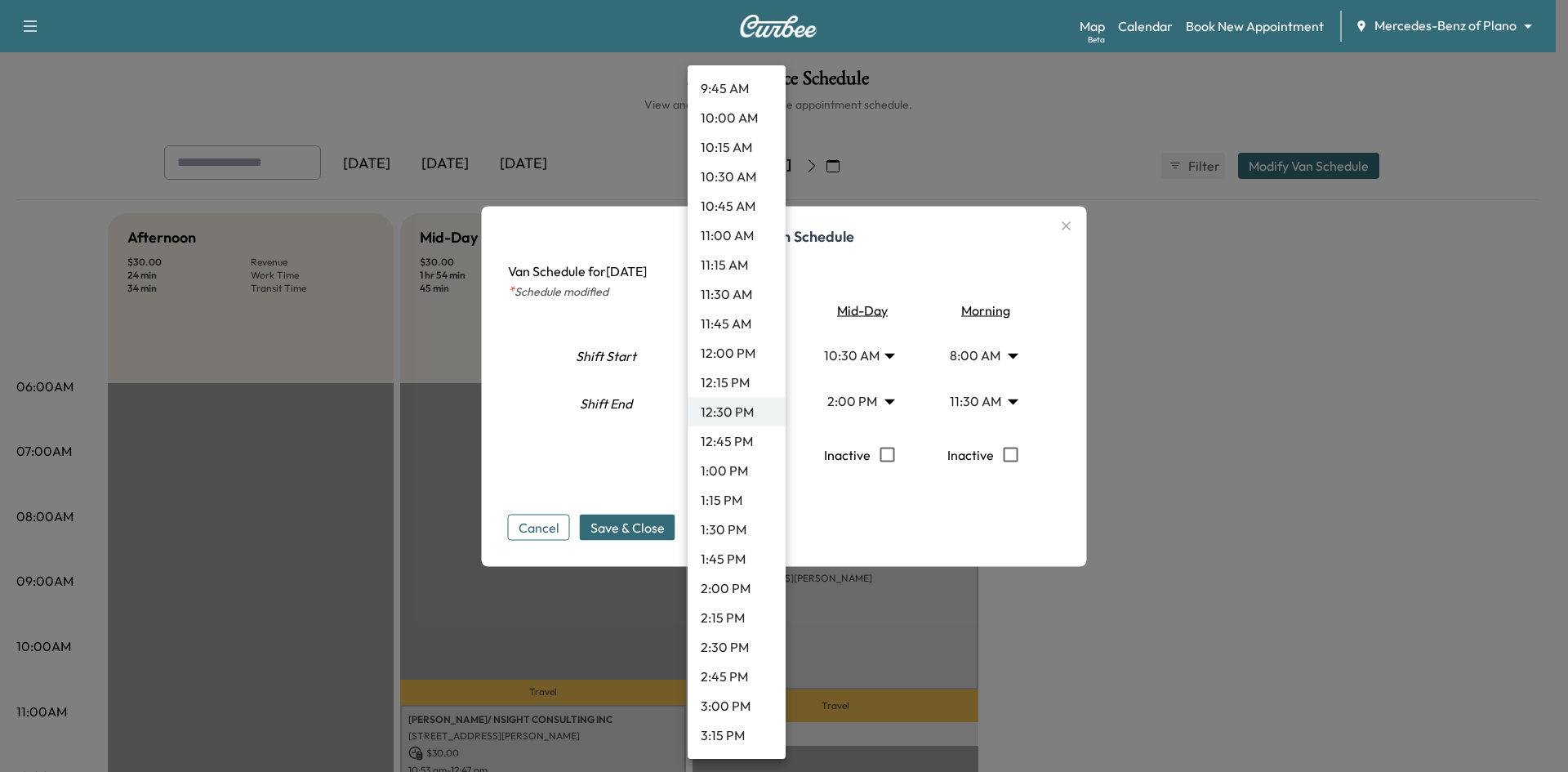
click at [736, 345] on li "12:00 PM" at bounding box center [737, 353] width 98 height 29
type input "**"
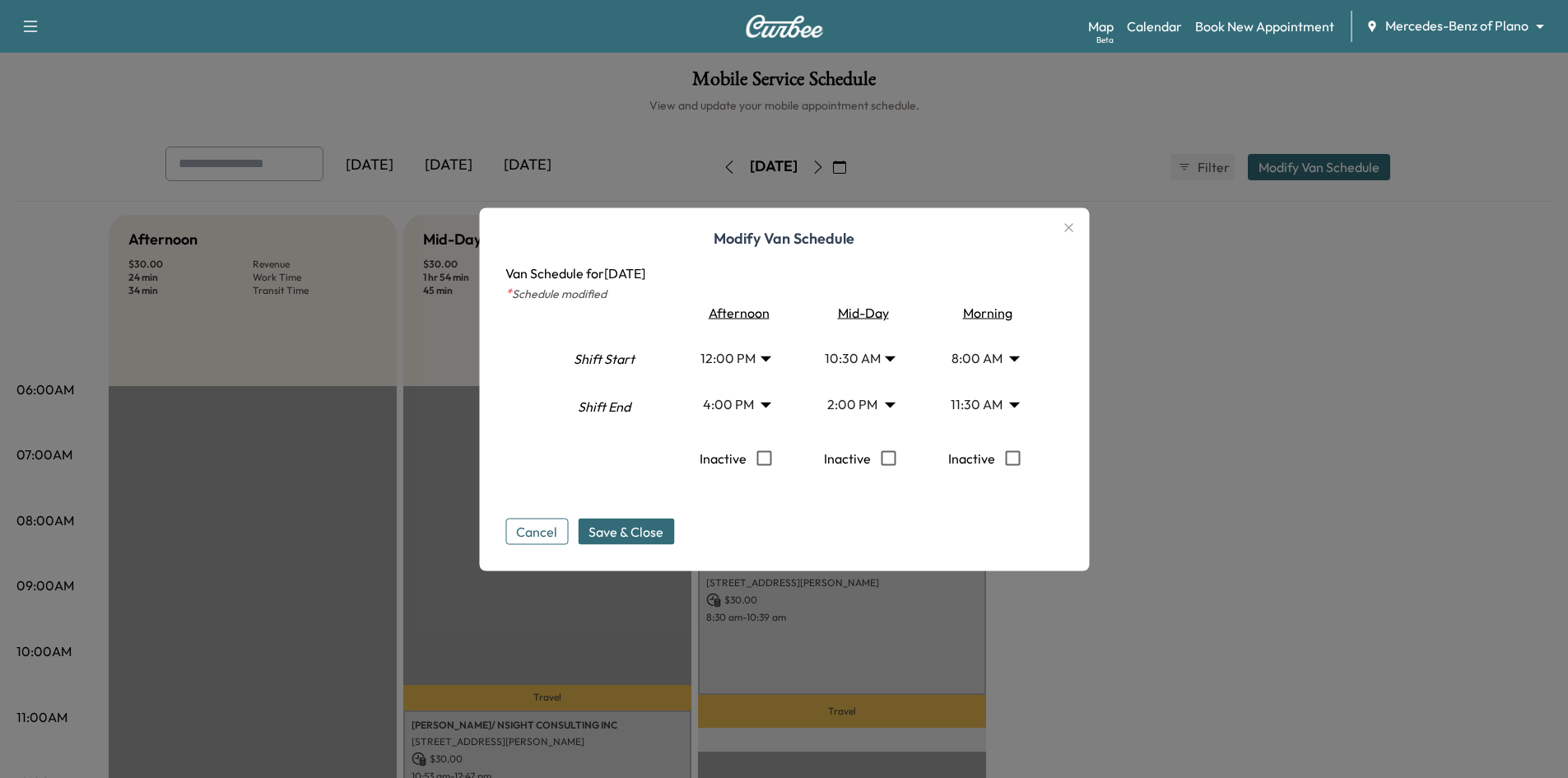
click at [650, 516] on div "Cancel Save & Close" at bounding box center [784, 517] width 557 height 53
click at [650, 526] on span "Save & Close" at bounding box center [625, 531] width 75 height 20
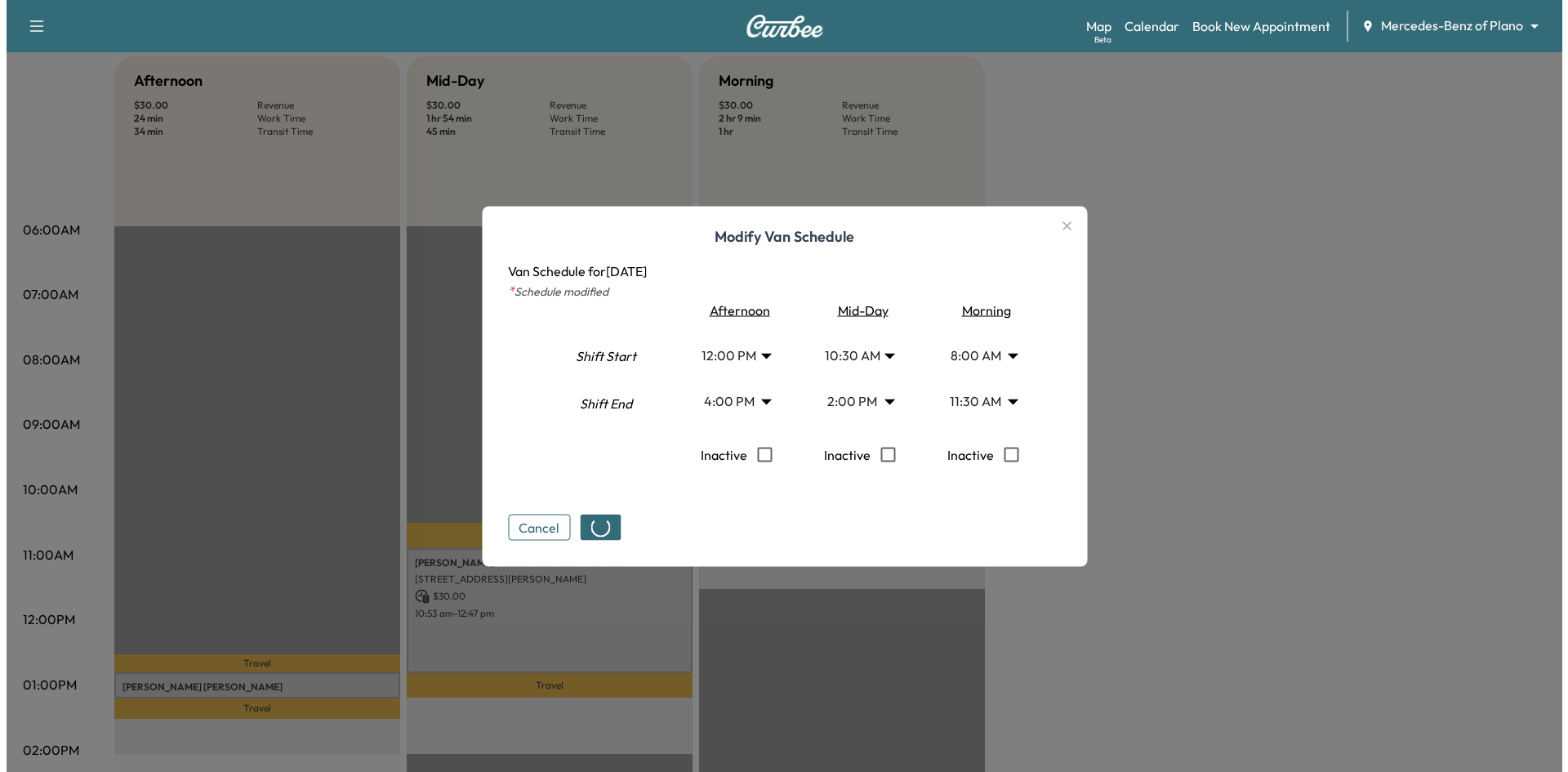
scroll to position [245, 0]
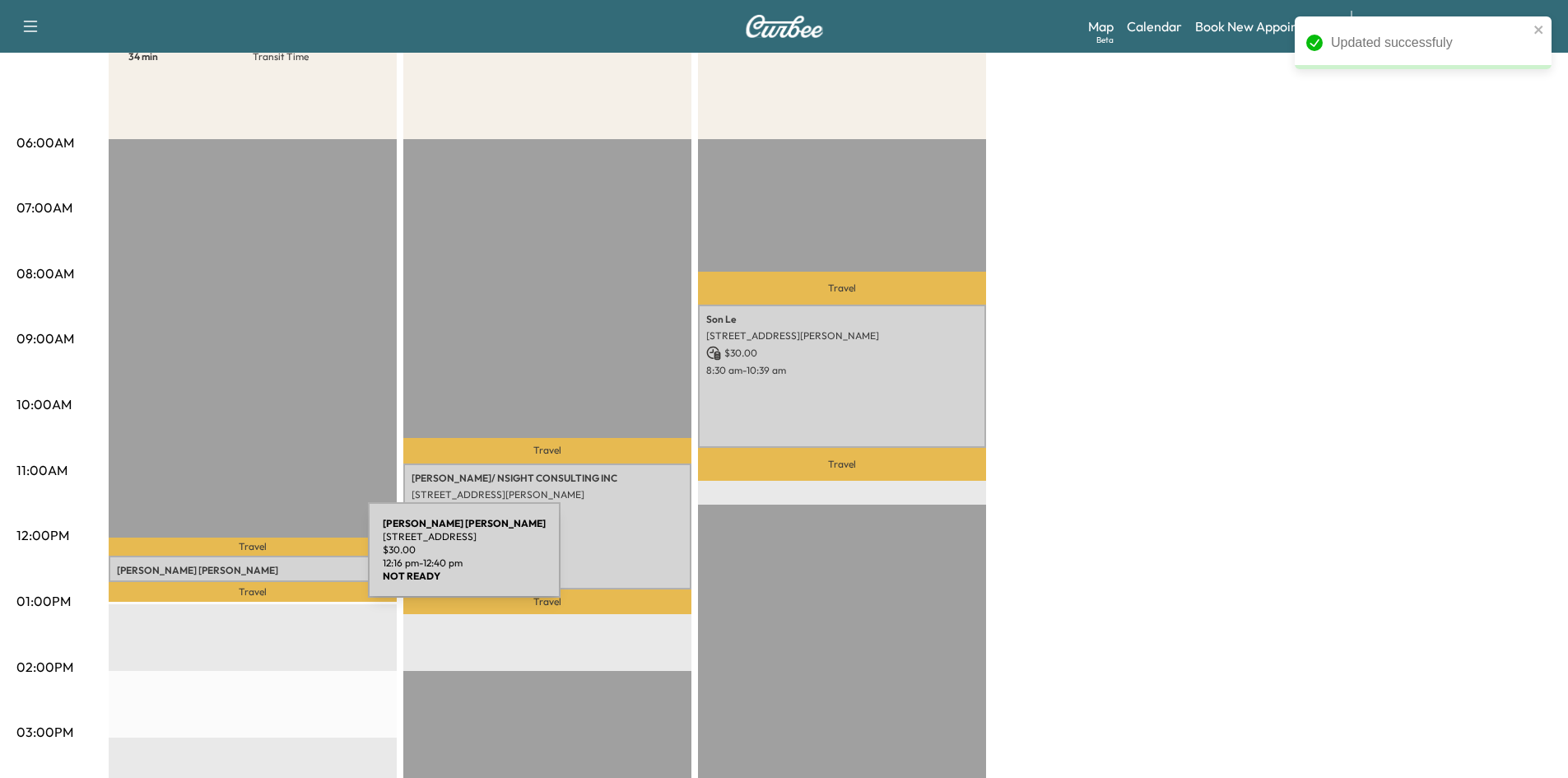
click at [245, 563] on p "[PERSON_NAME]" at bounding box center [252, 569] width 271 height 13
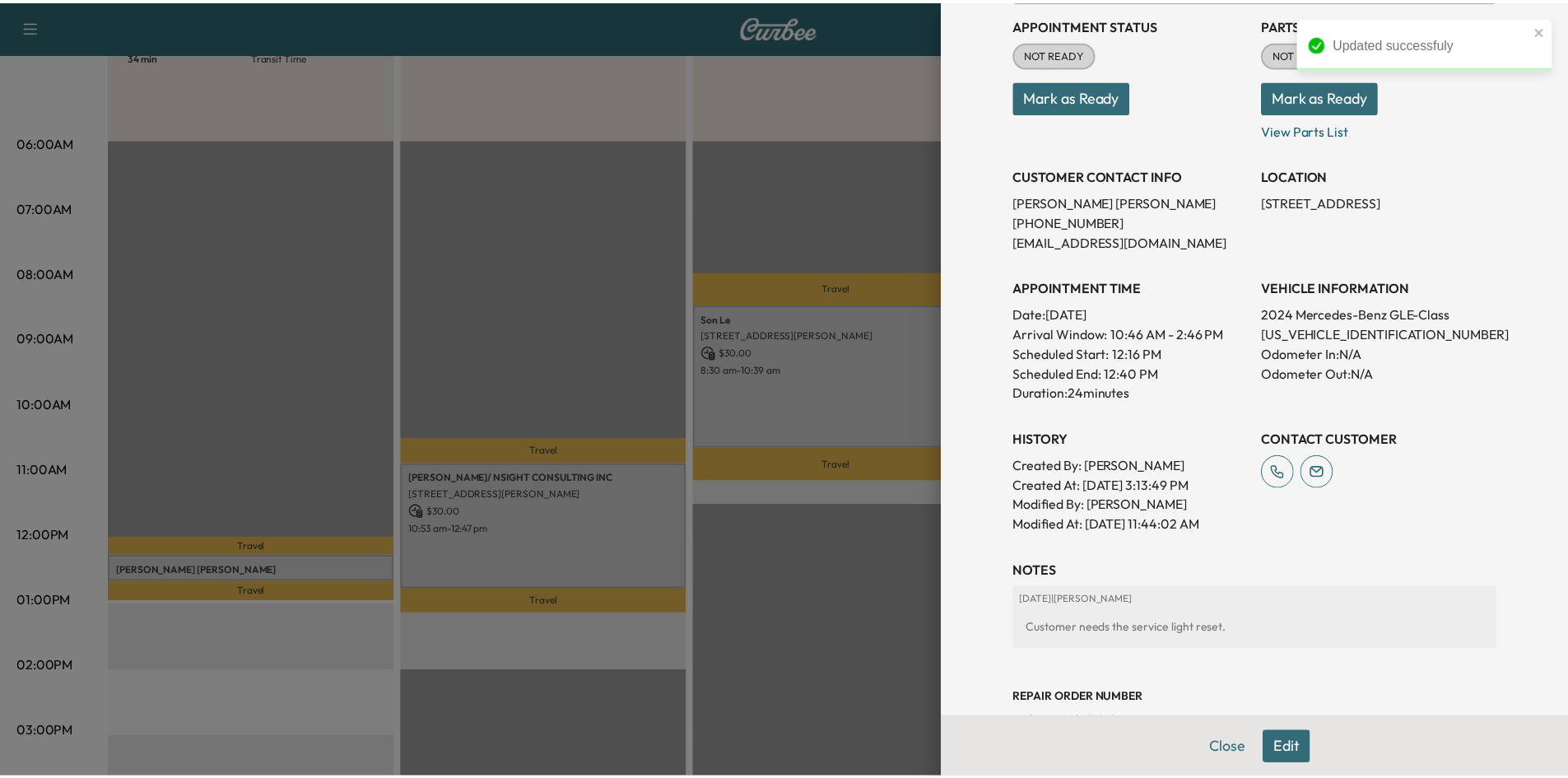
scroll to position [312, 0]
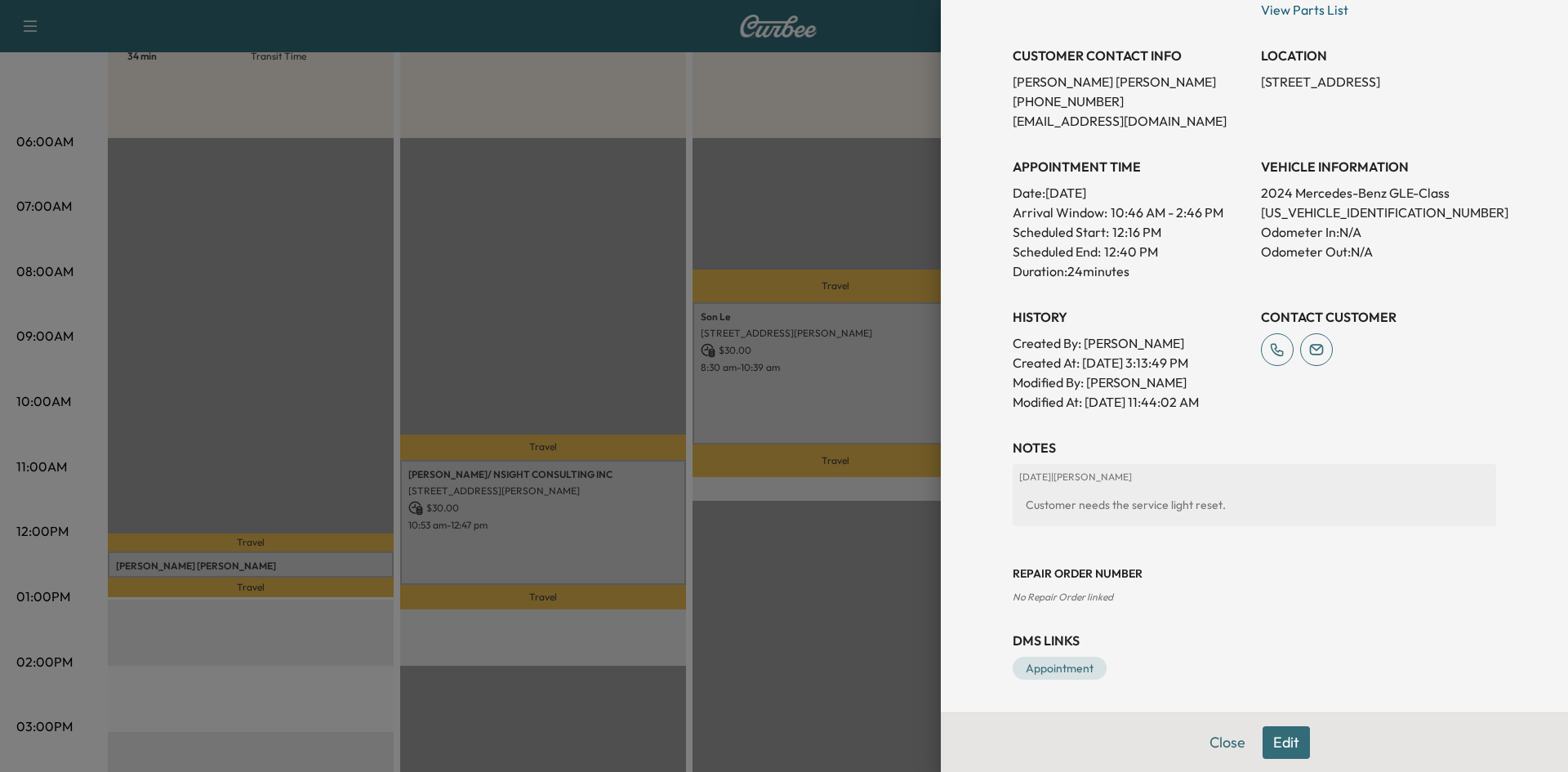
click at [797, 537] on div at bounding box center [784, 386] width 1568 height 772
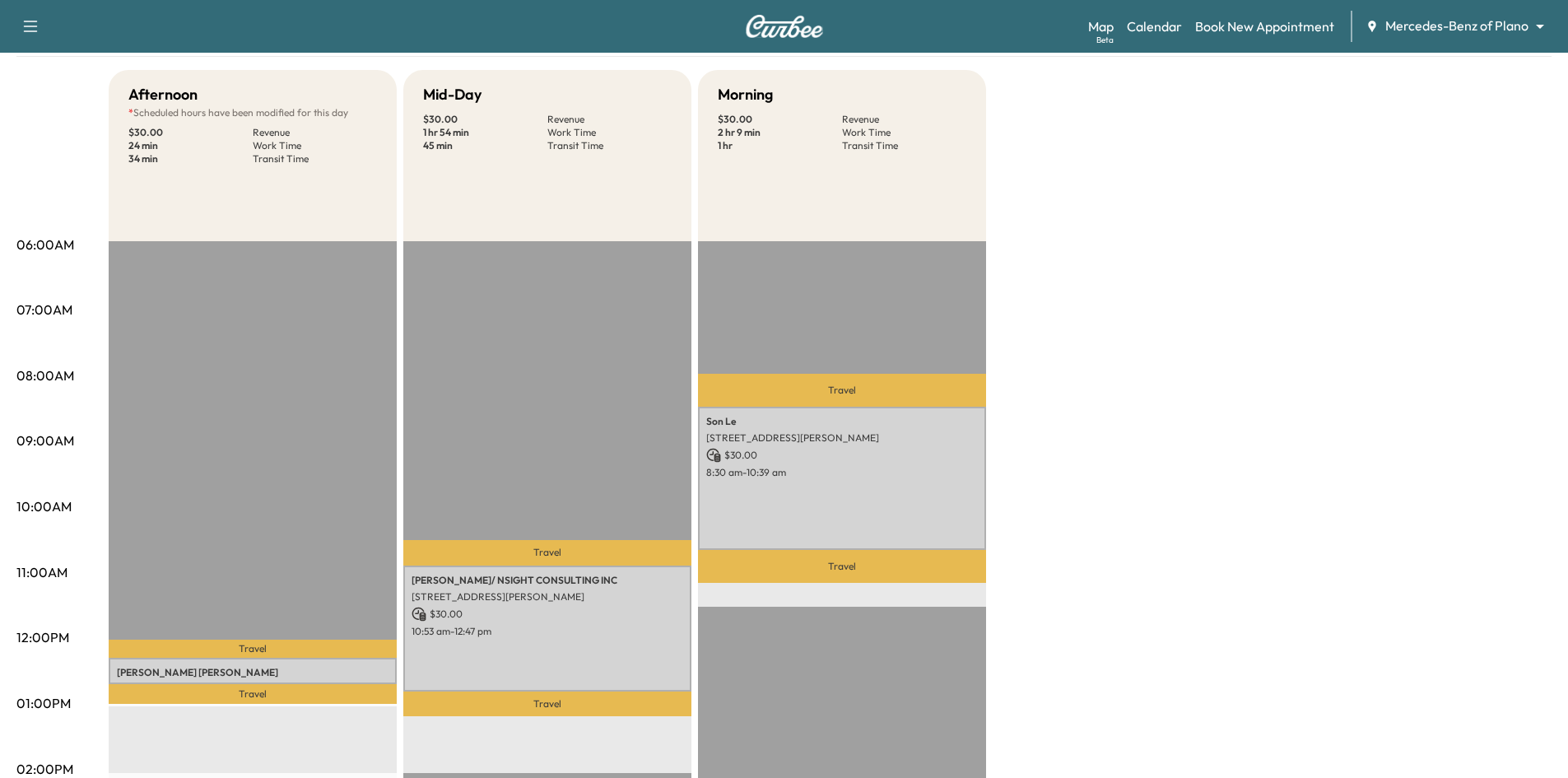
scroll to position [0, 0]
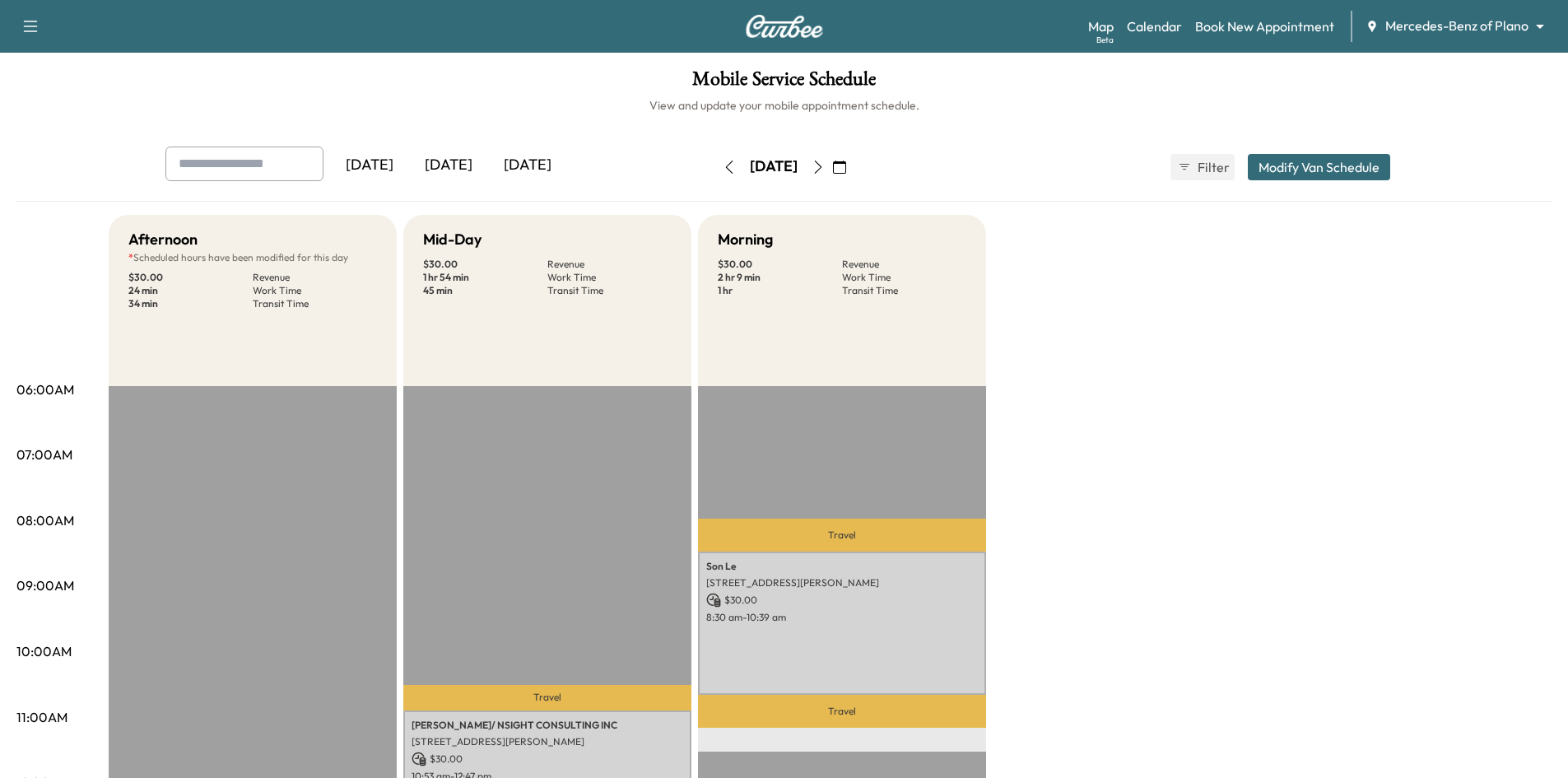
click at [457, 158] on div "[DATE]" at bounding box center [449, 165] width 79 height 38
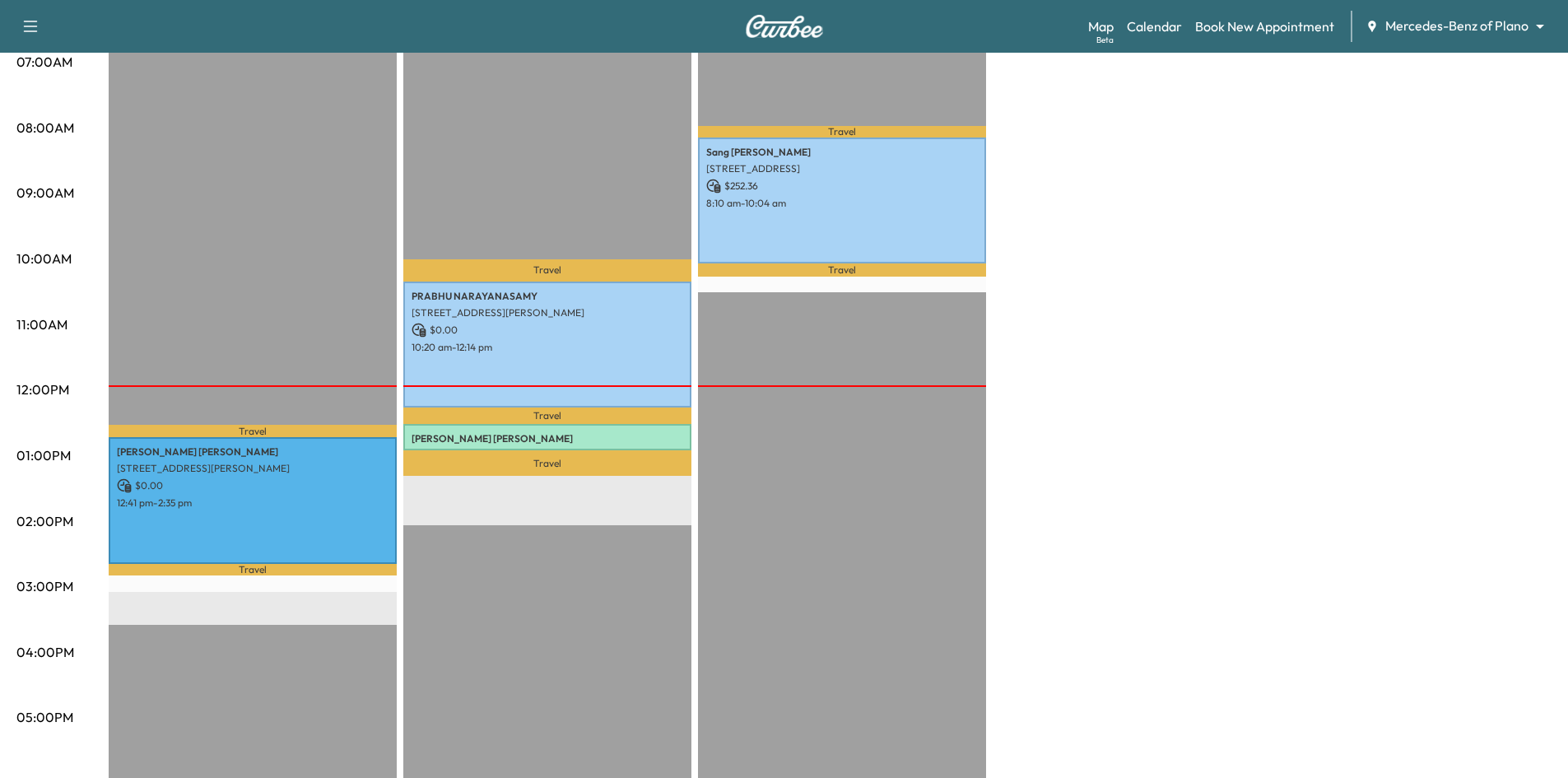
scroll to position [412, 0]
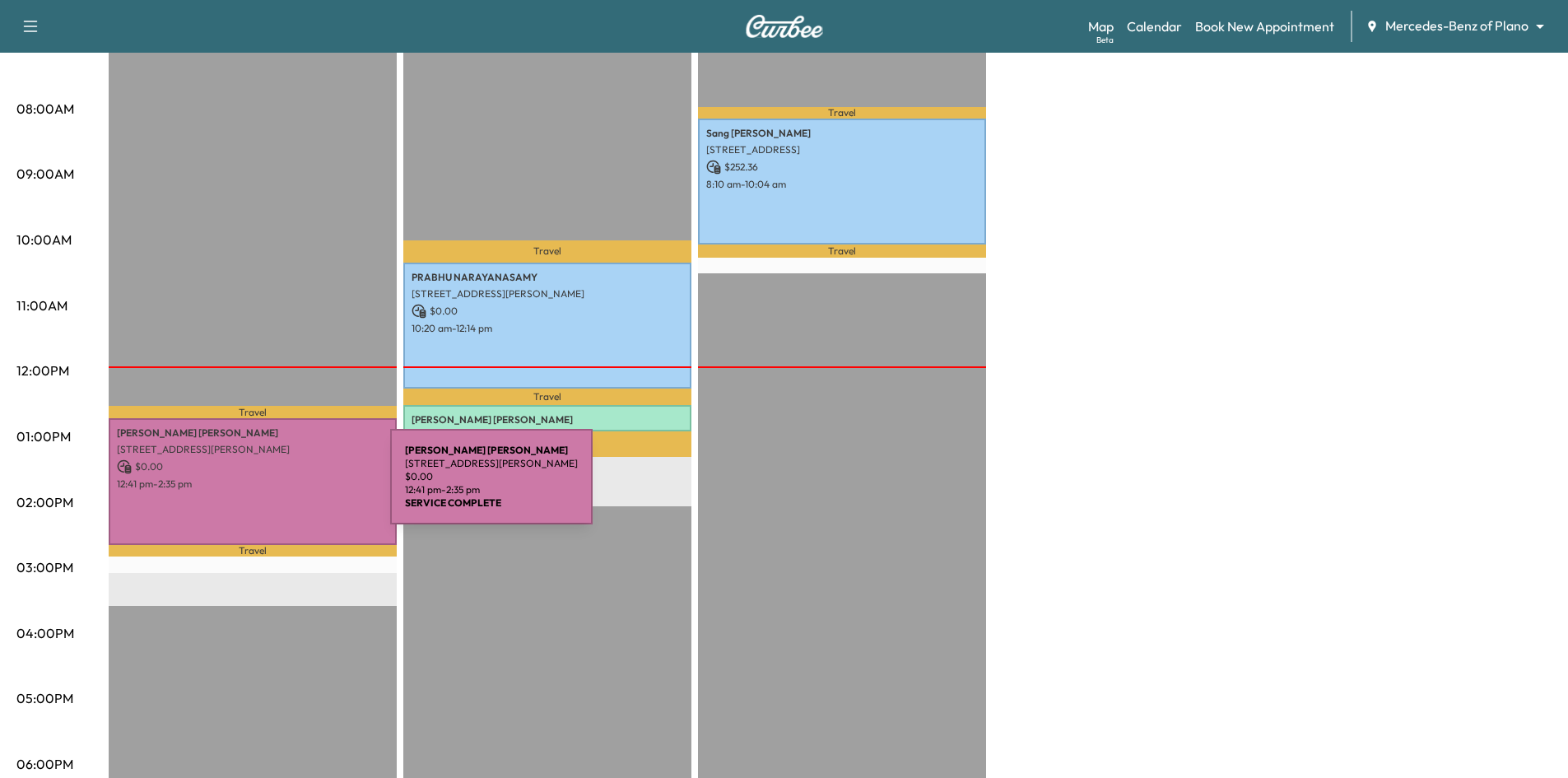
click at [267, 487] on div "[PERSON_NAME] [STREET_ADDRESS][PERSON_NAME] $ 0.00 12:41 pm - 2:35 pm" at bounding box center [252, 481] width 288 height 126
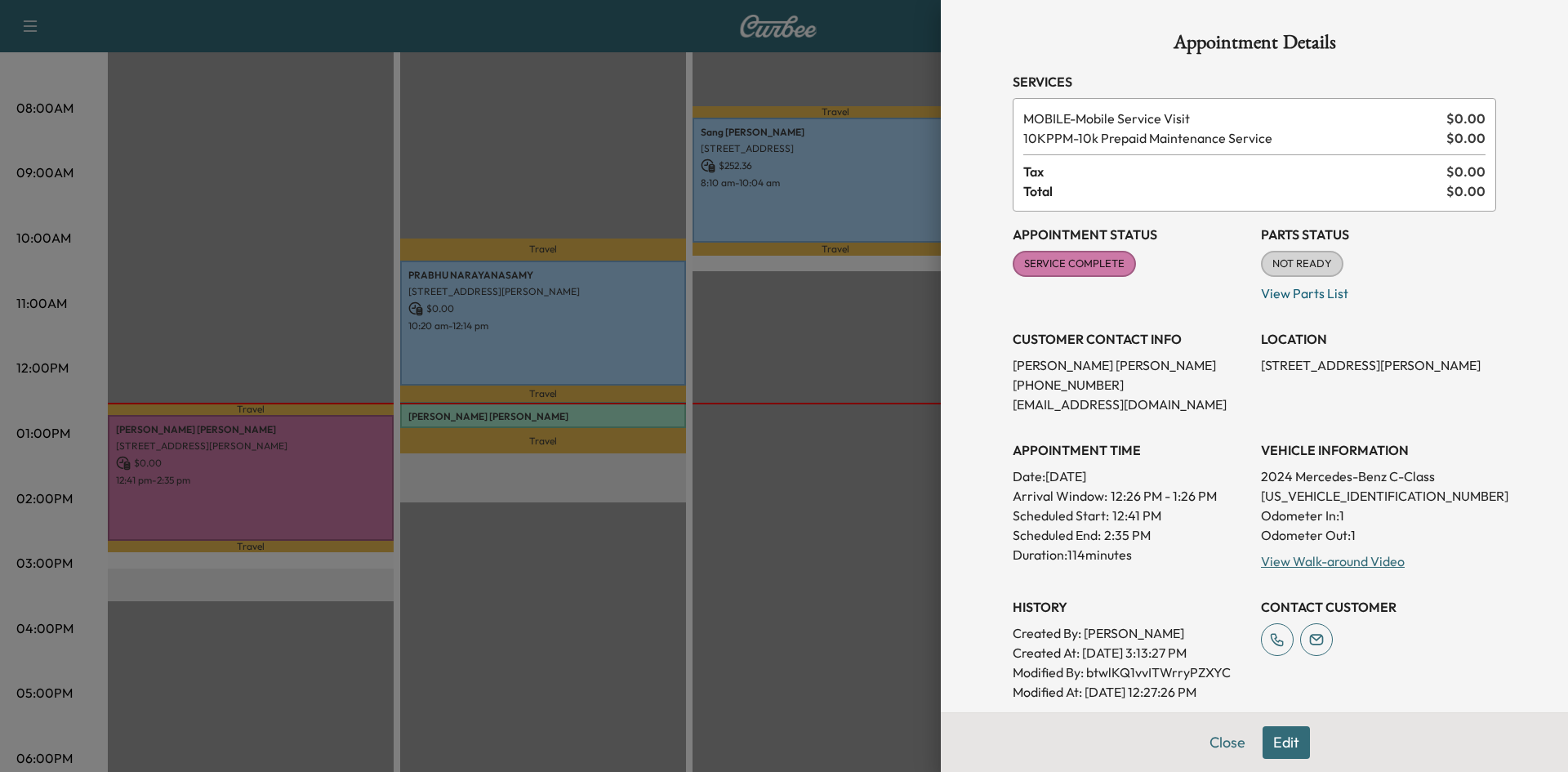
click at [1294, 494] on p "[US_VEHICLE_IDENTIFICATION_NUMBER]" at bounding box center [1377, 496] width 235 height 20
copy p "[US_VEHICLE_IDENTIFICATION_NUMBER]"
click at [547, 83] on div at bounding box center [784, 386] width 1568 height 772
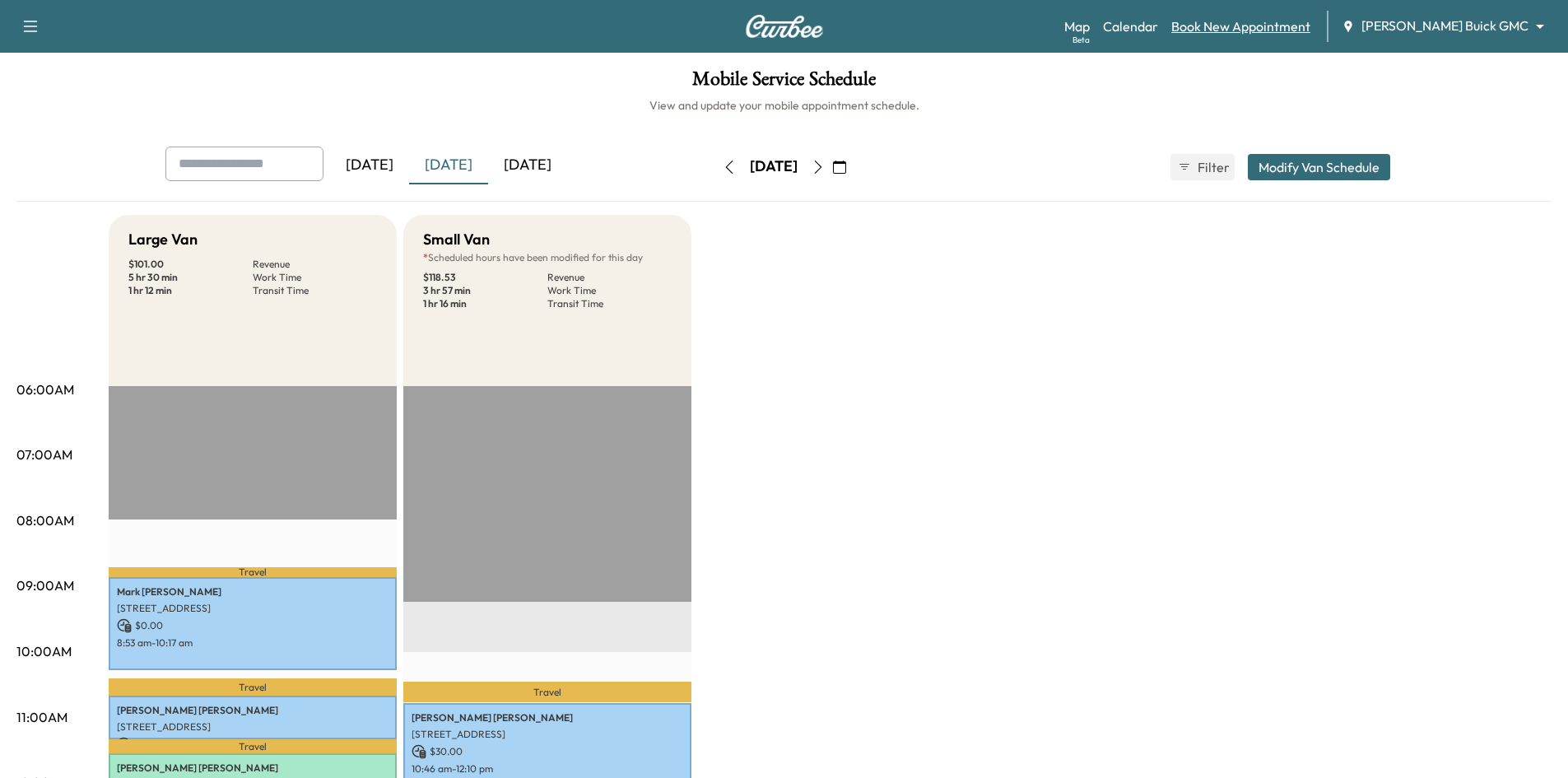
click at [1248, 22] on link "Book New Appointment" at bounding box center [1241, 26] width 139 height 20
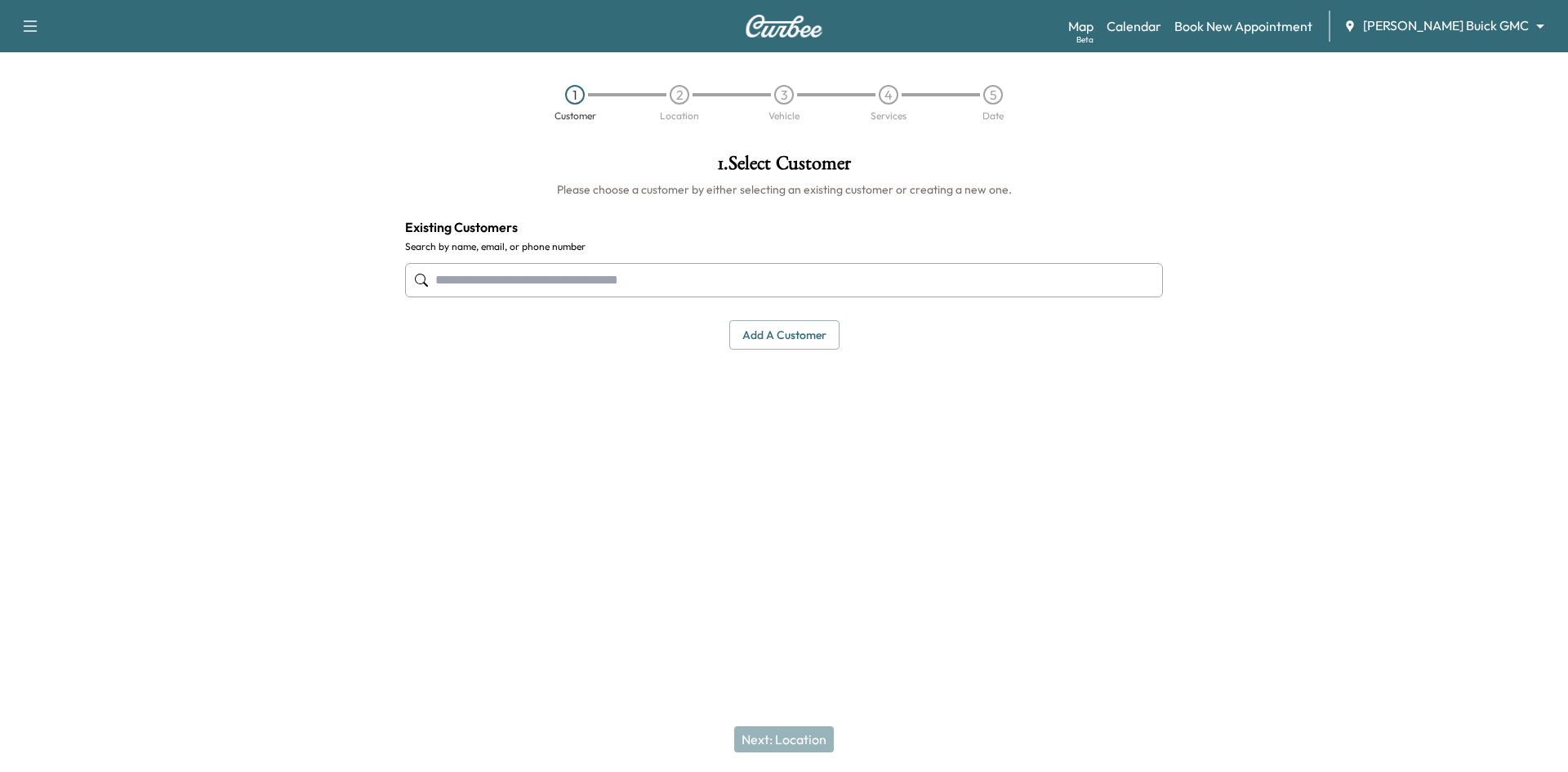
click at [871, 282] on input "text" at bounding box center [784, 280] width 758 height 34
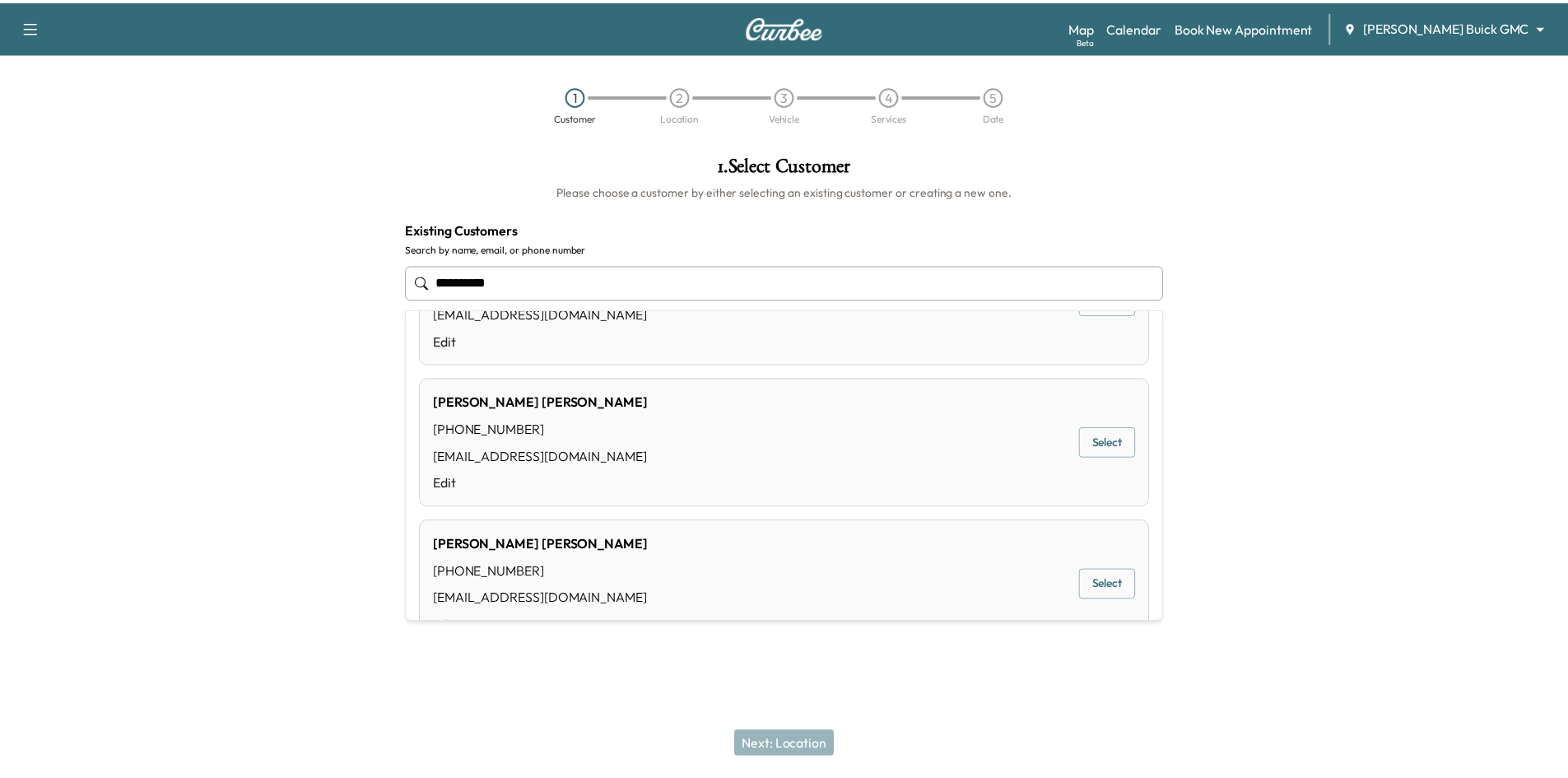
scroll to position [247, 0]
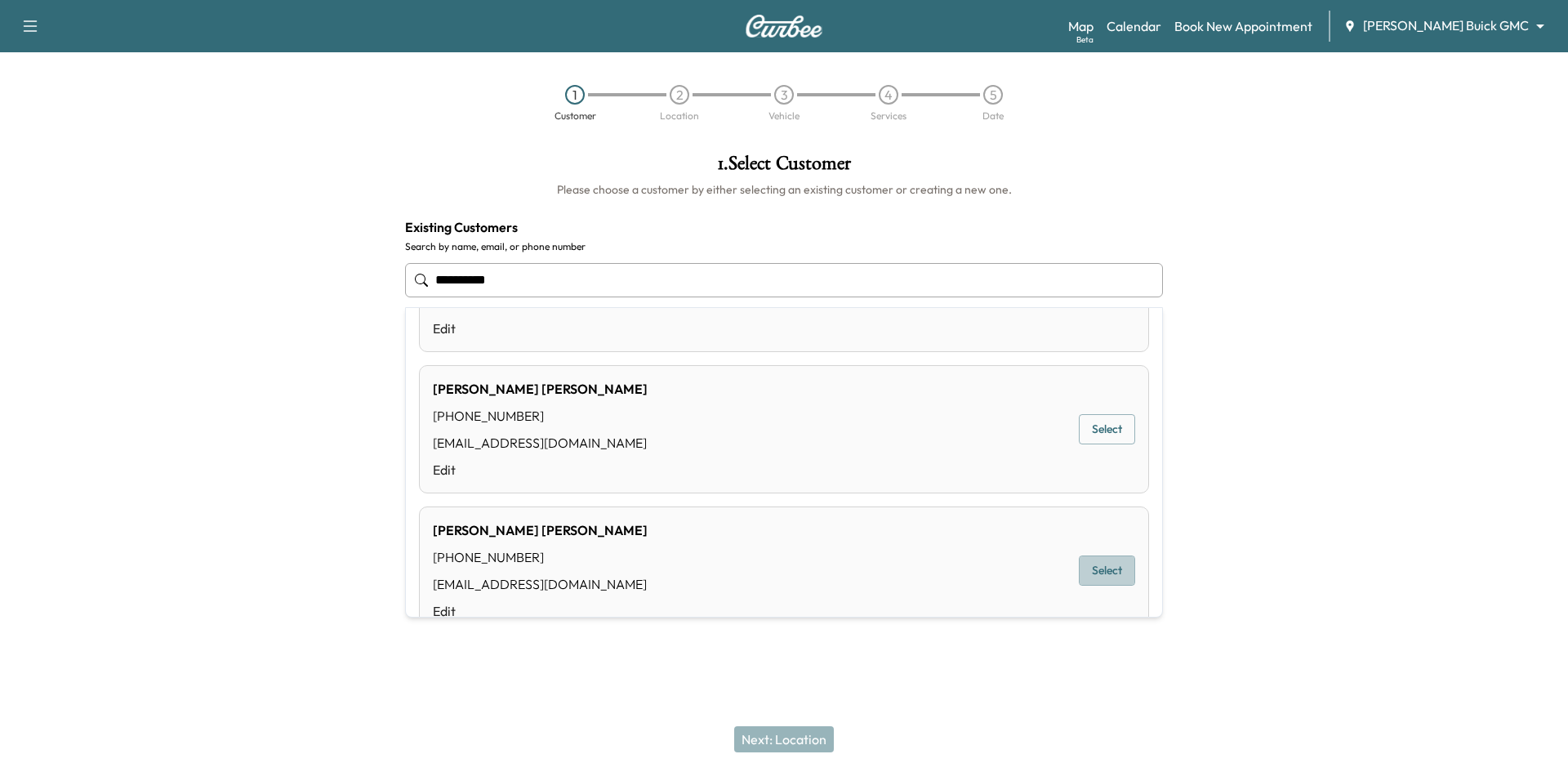
click at [1104, 566] on button "Select" at bounding box center [1107, 570] width 56 height 30
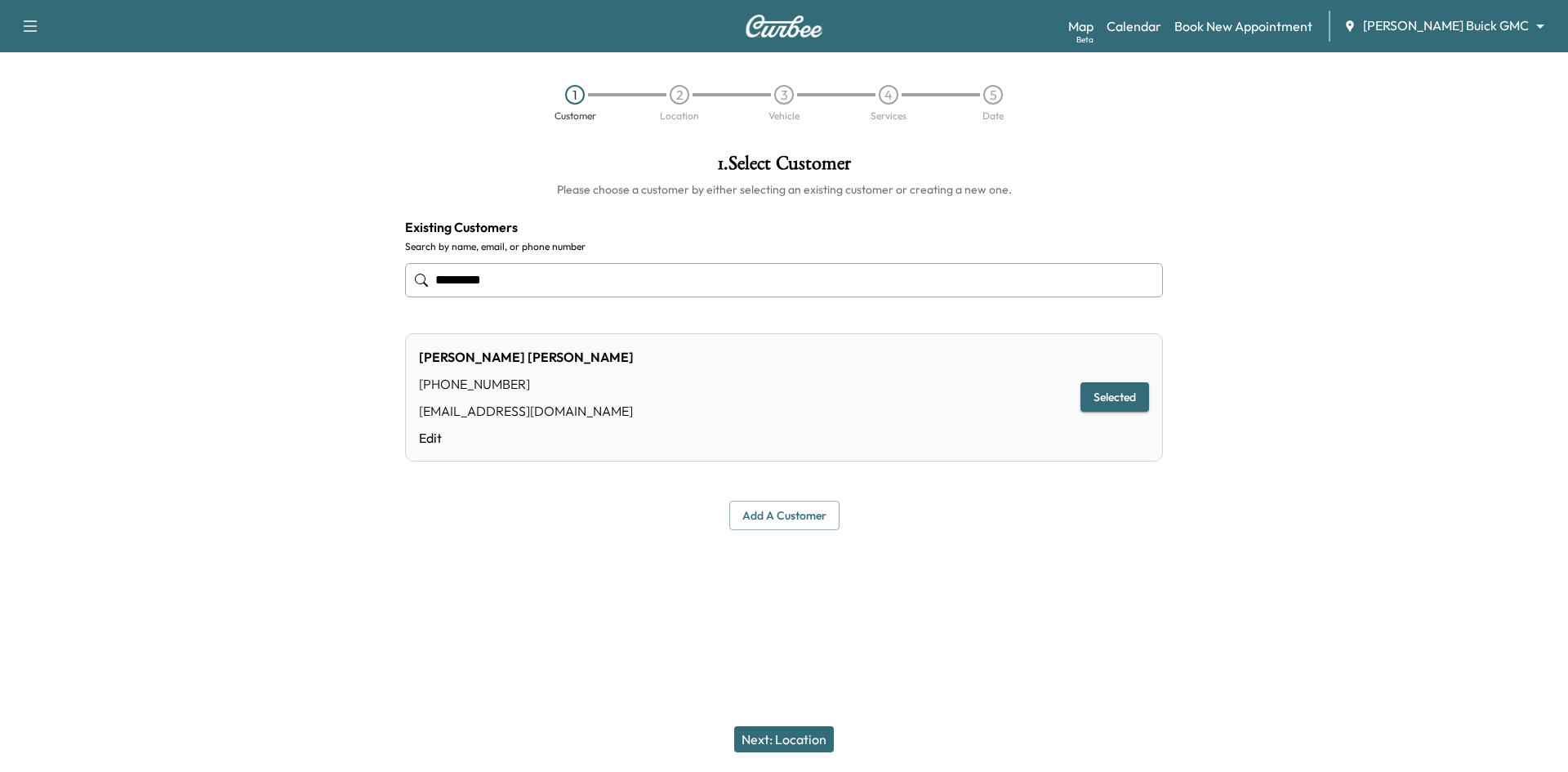
type input "*********"
click at [819, 743] on button "Next: Location" at bounding box center [784, 739] width 100 height 27
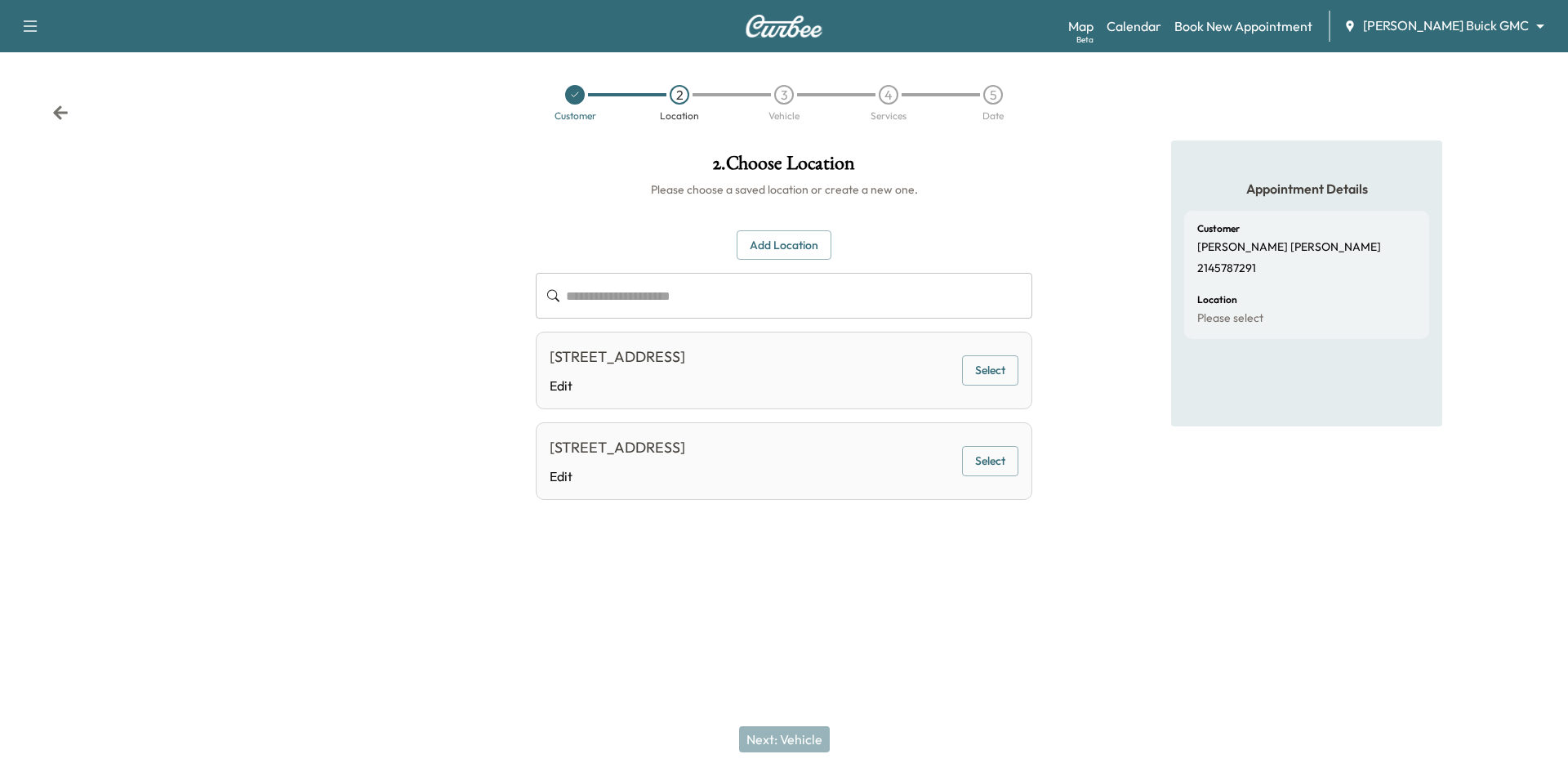
click at [974, 374] on button "Select" at bounding box center [990, 370] width 56 height 30
click at [798, 736] on button "Next: Vehicle" at bounding box center [784, 739] width 91 height 27
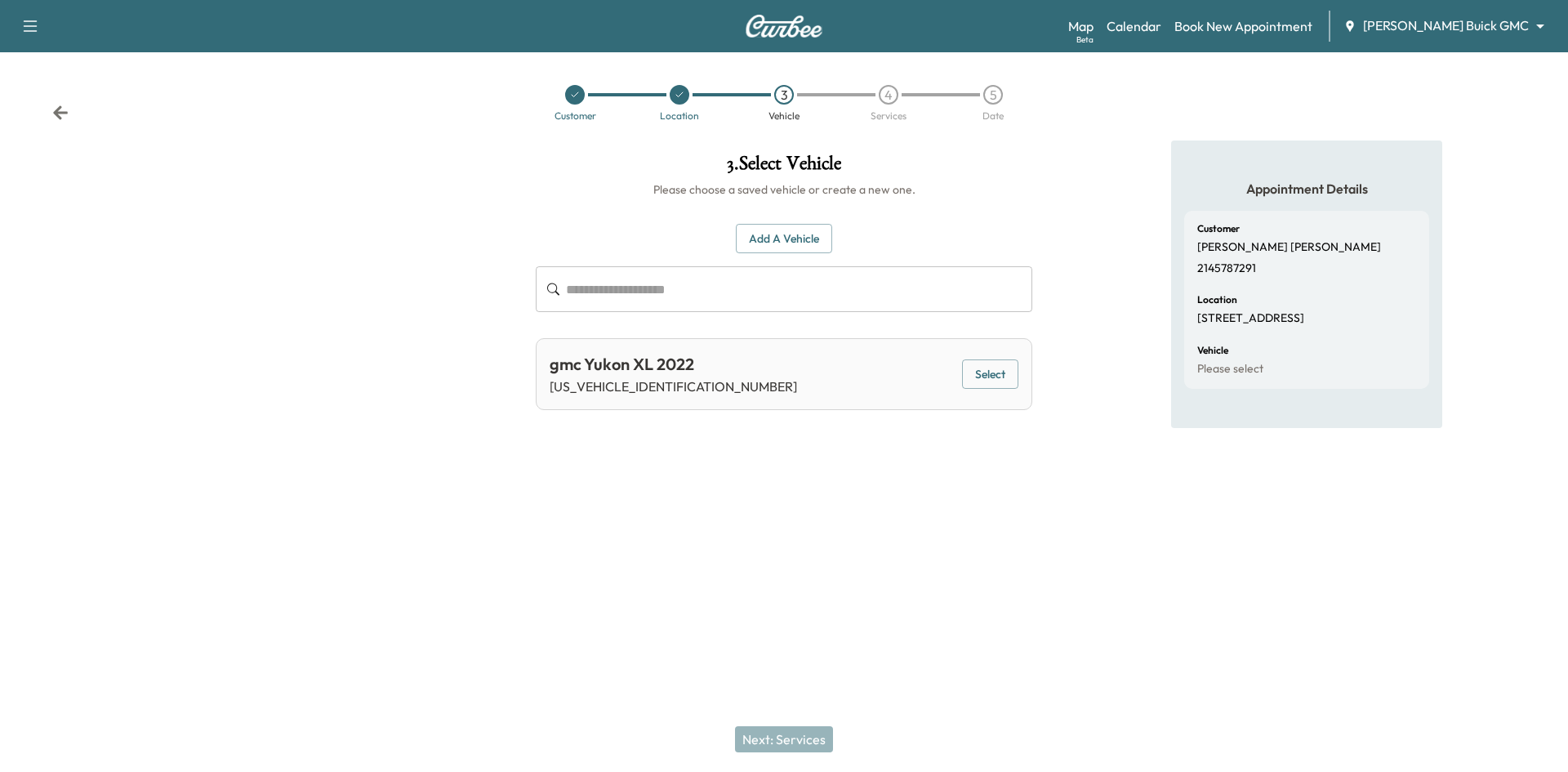
click at [969, 375] on button "Select" at bounding box center [990, 374] width 56 height 30
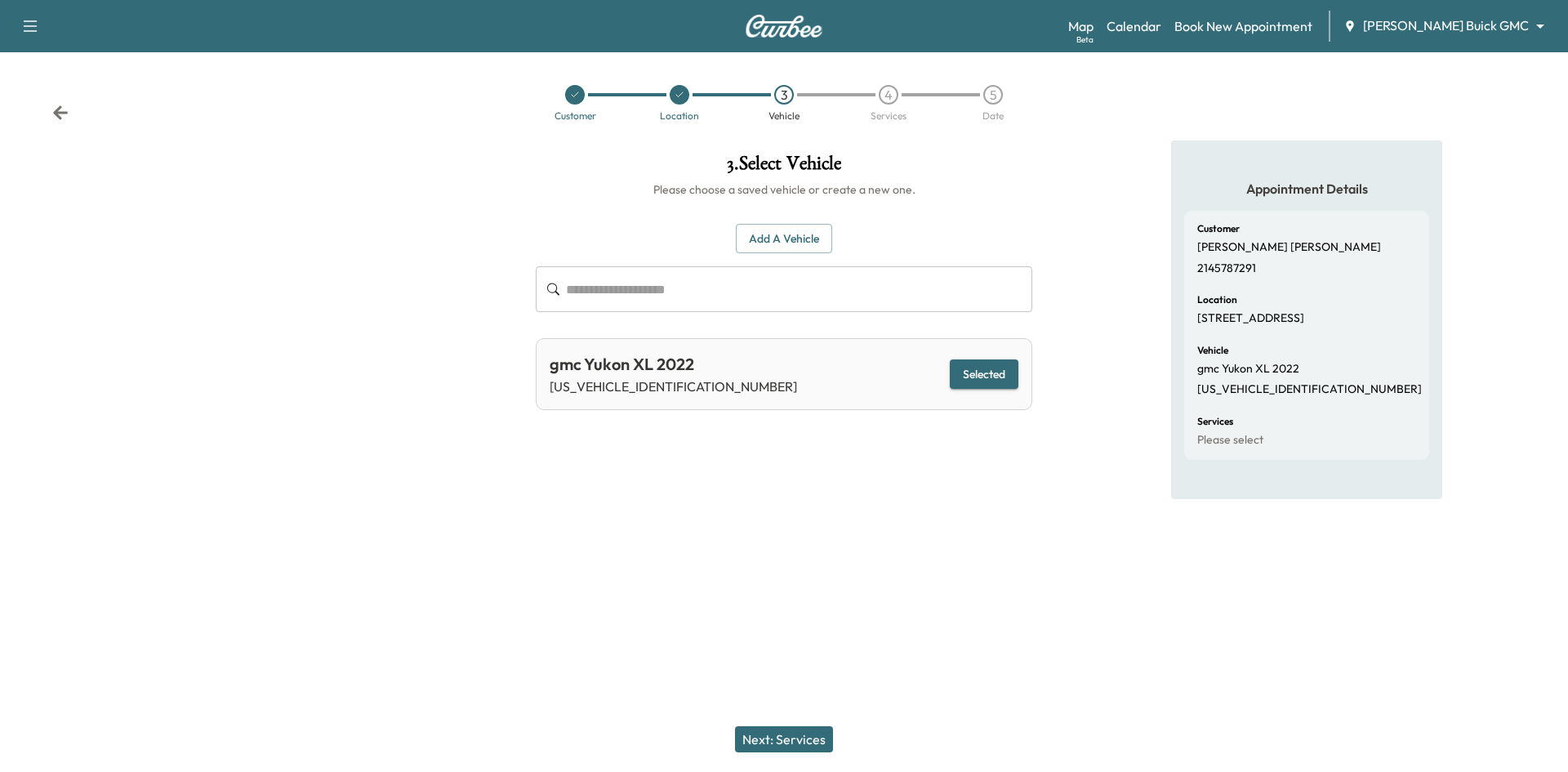
click at [813, 740] on button "Next: Services" at bounding box center [784, 739] width 98 height 27
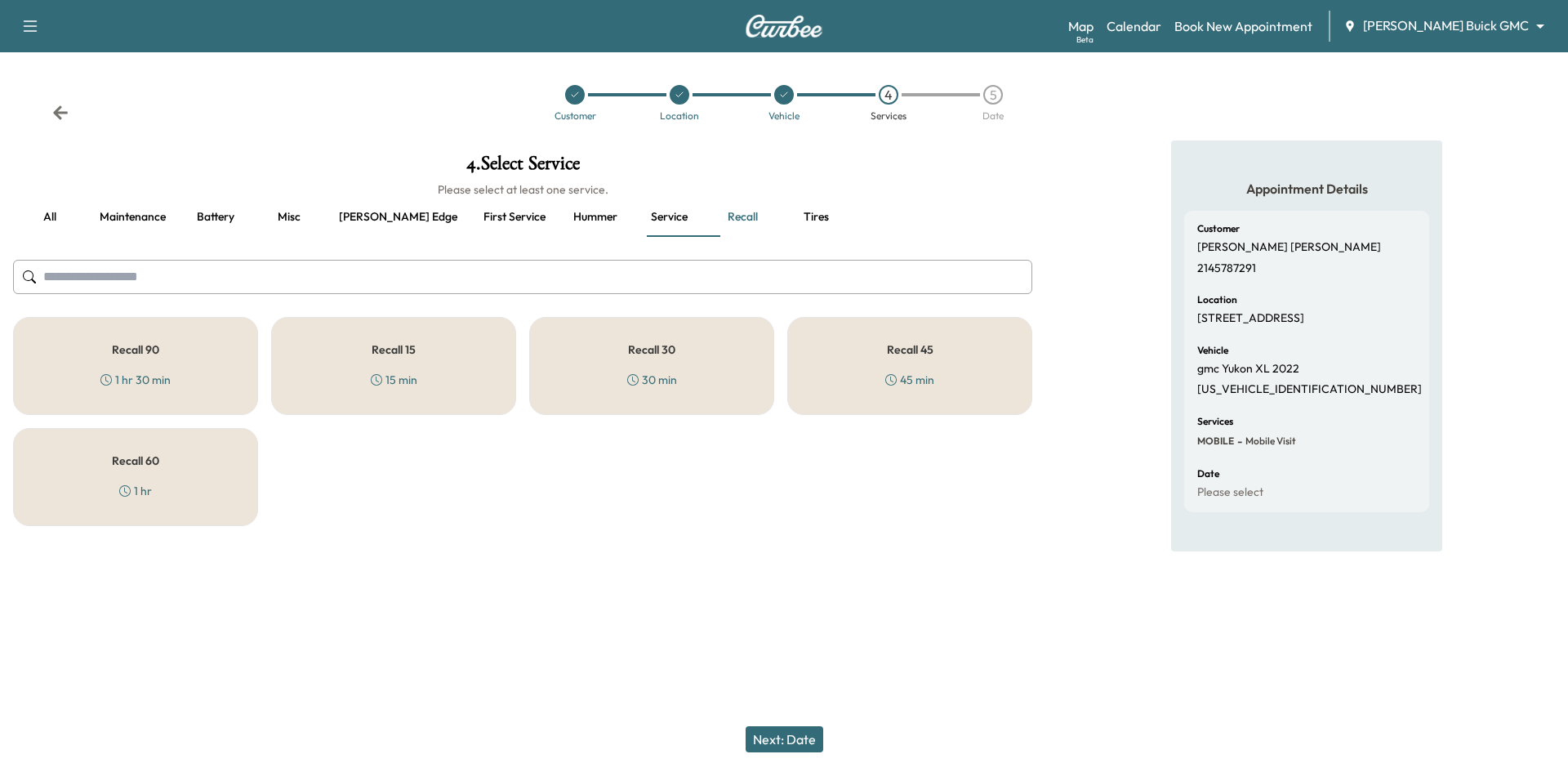
click at [984, 376] on div "Recall 45 45 min" at bounding box center [909, 366] width 245 height 98
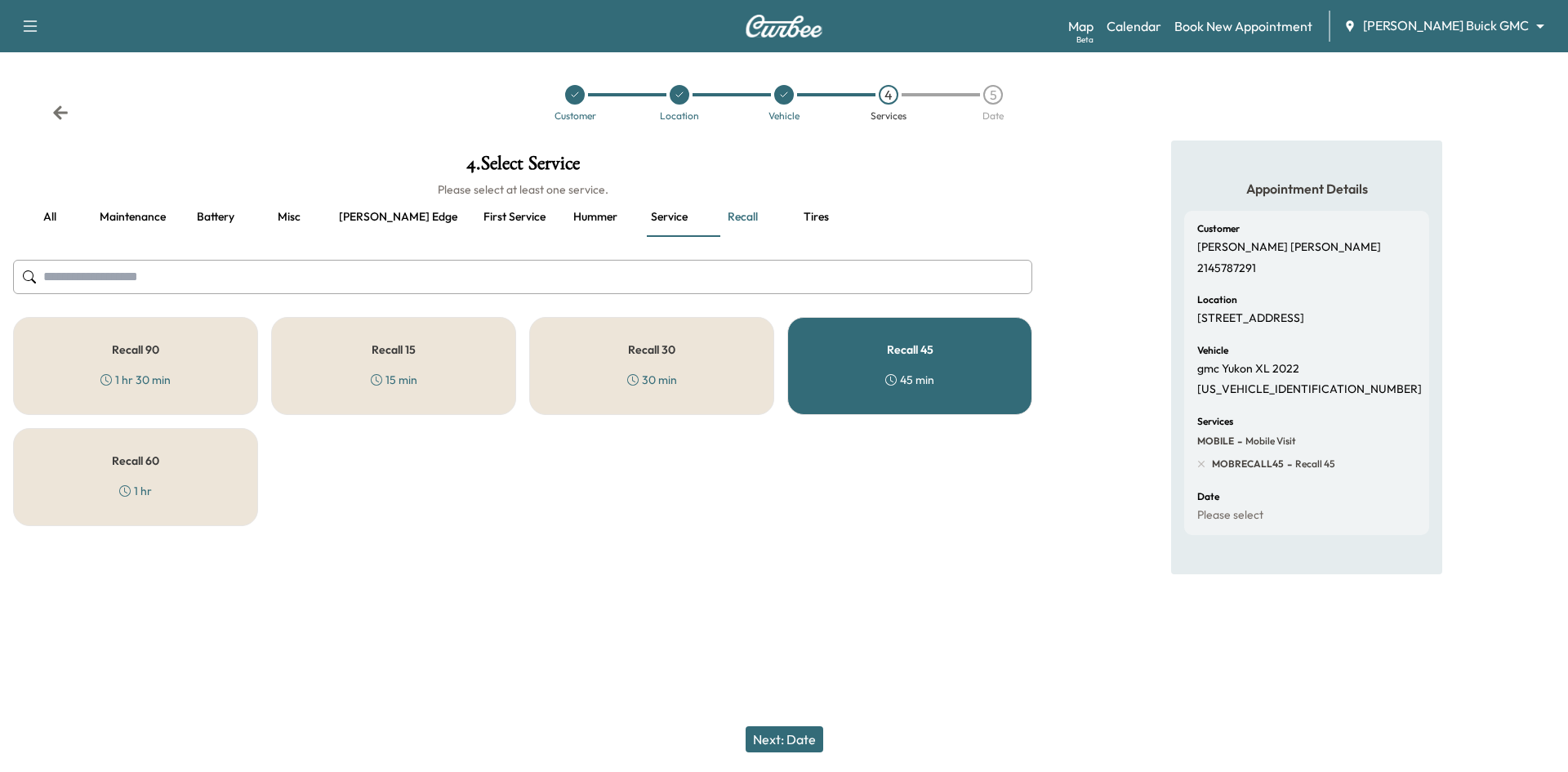
drag, startPoint x: 816, startPoint y: 740, endPoint x: 819, endPoint y: 730, distance: 10.4
click at [816, 739] on button "Next: Date" at bounding box center [784, 739] width 78 height 27
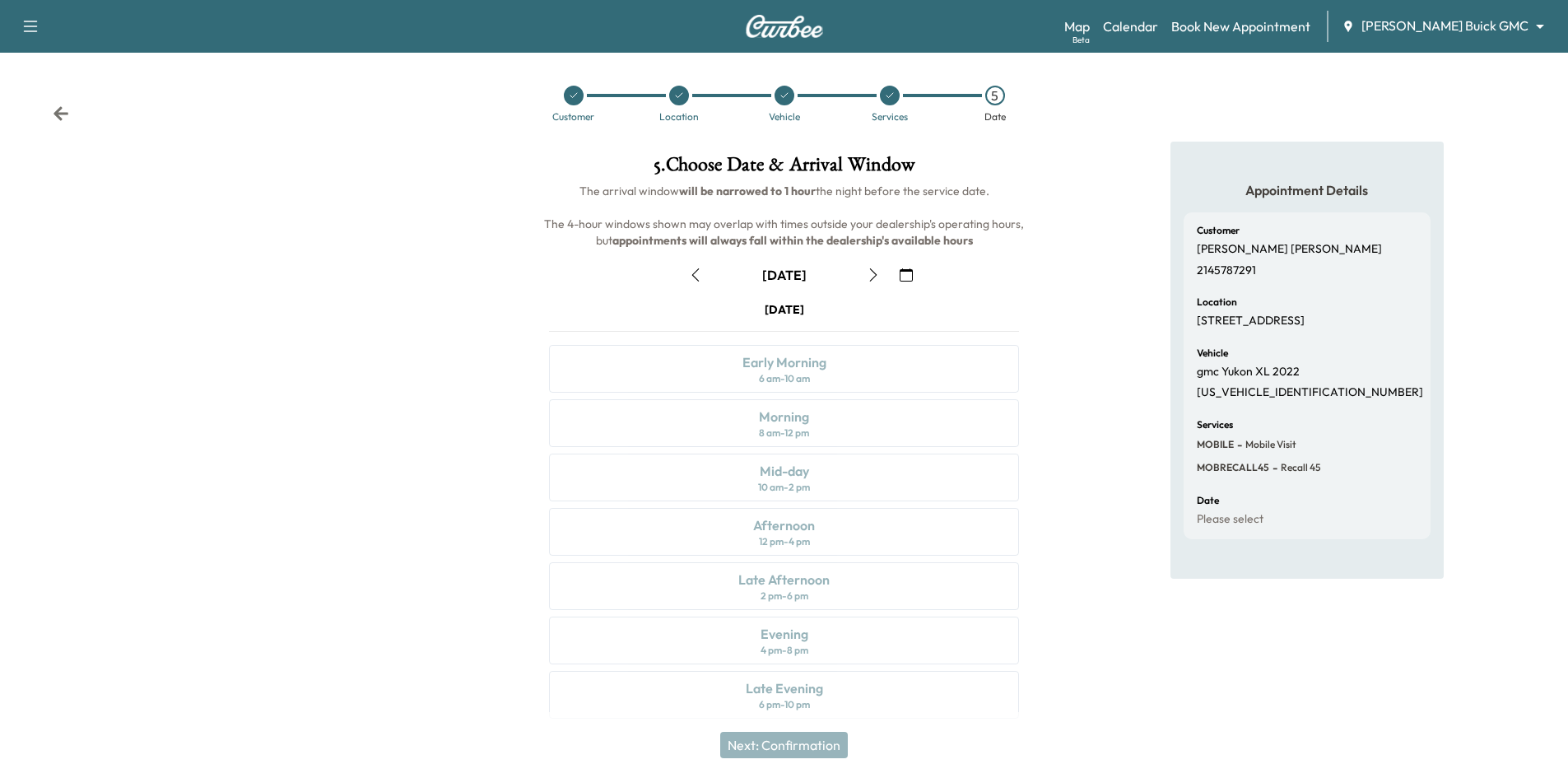
click at [902, 273] on icon "button" at bounding box center [905, 274] width 13 height 13
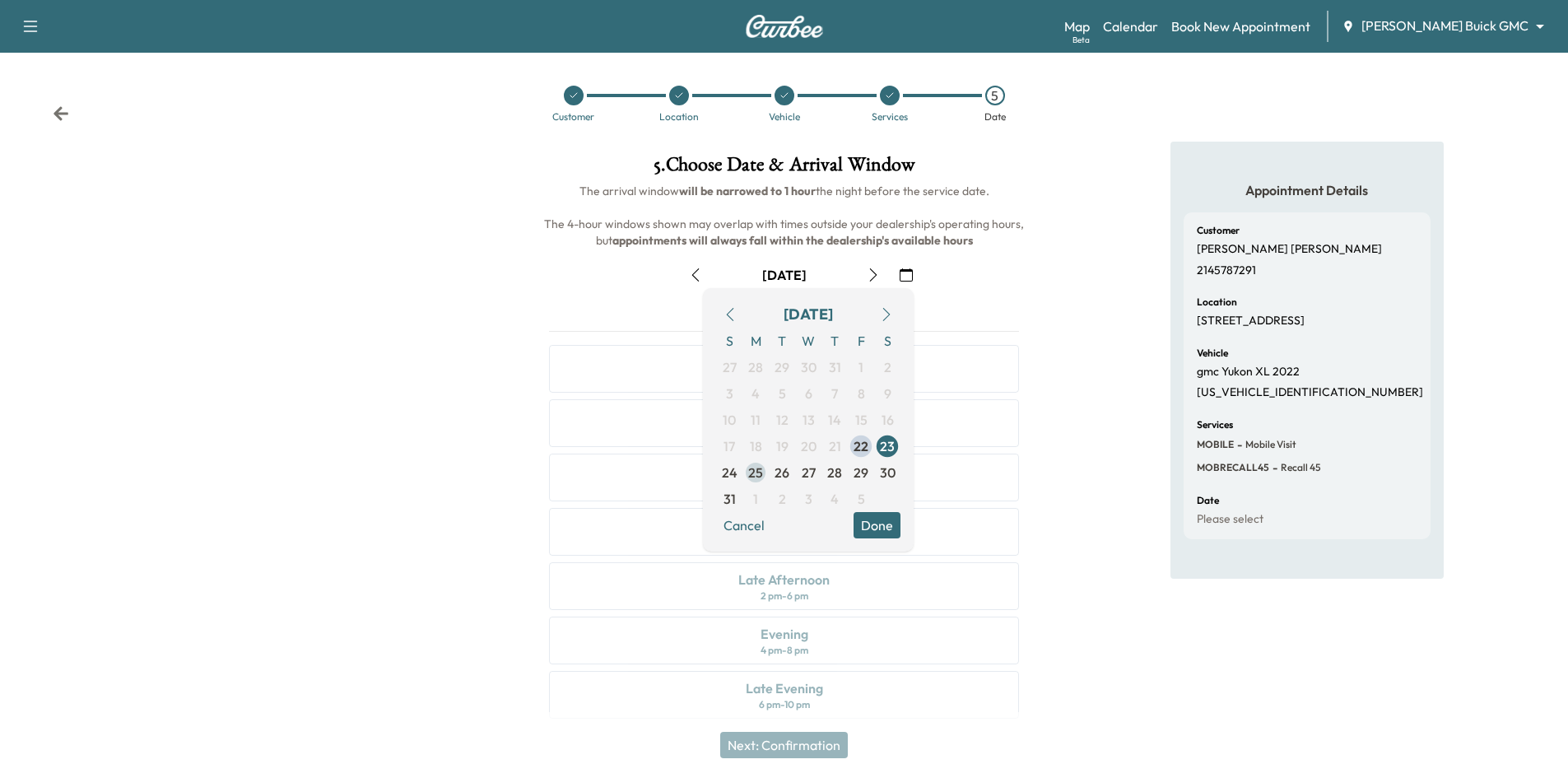
click at [758, 481] on span "25" at bounding box center [756, 472] width 15 height 20
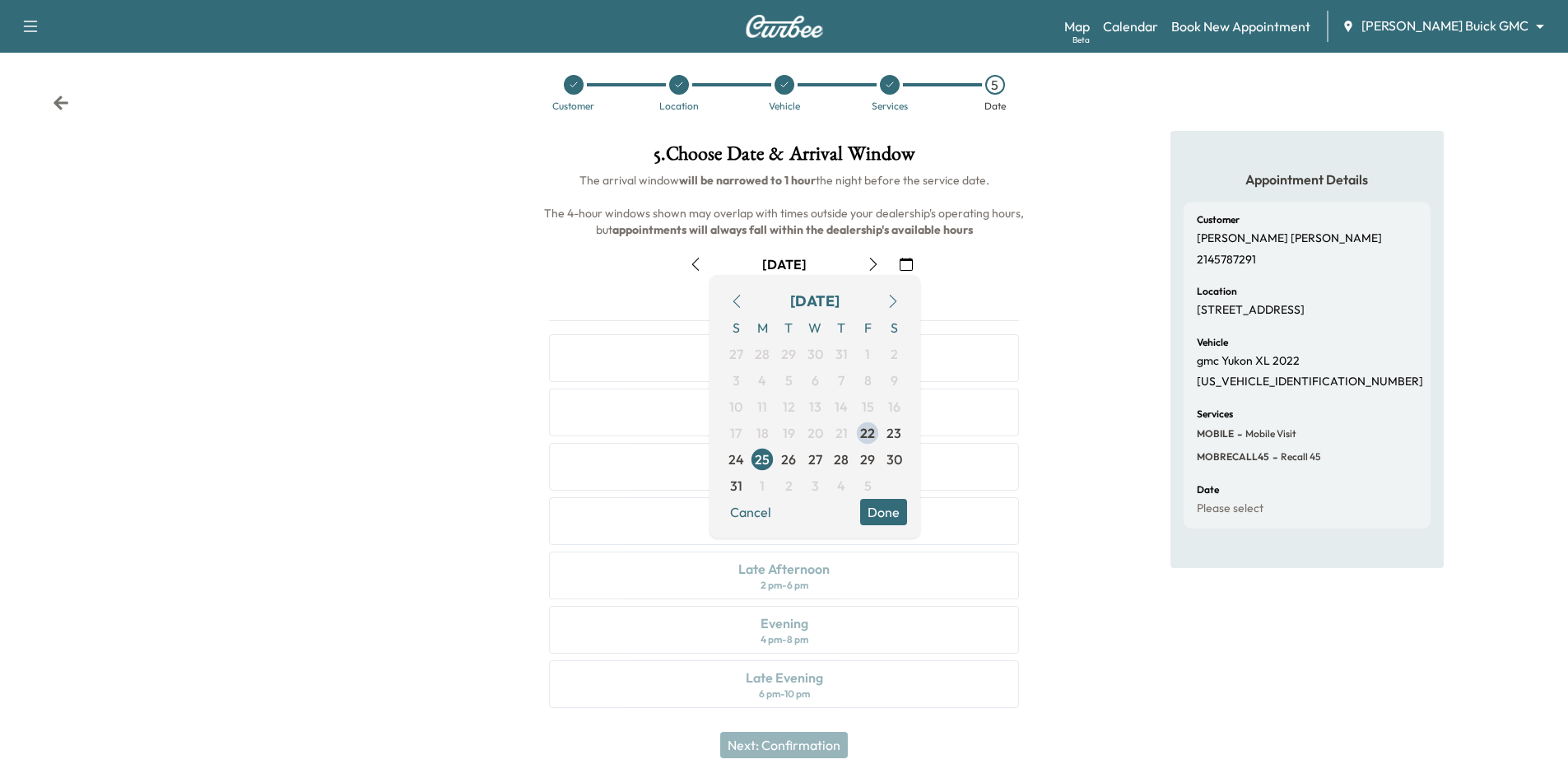
scroll to position [13, 0]
click at [1097, 305] on div "Appointment Details Customer John Ward 2145787291 Location 1261 PACKSADDLE TRL,…" at bounding box center [1306, 426] width 523 height 597
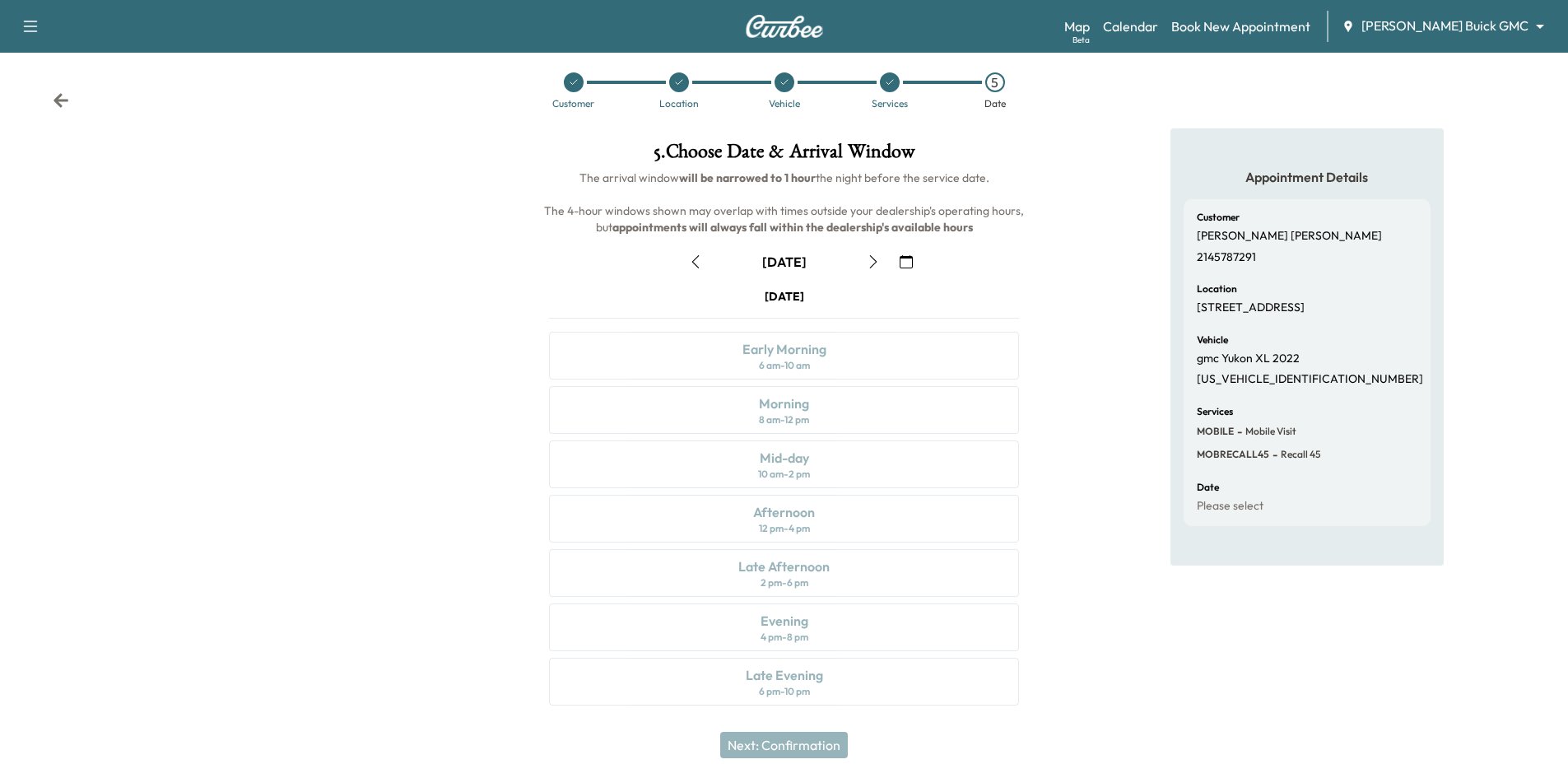
drag, startPoint x: 866, startPoint y: 258, endPoint x: 877, endPoint y: 262, distance: 11.7
click at [868, 261] on icon "button" at bounding box center [873, 261] width 13 height 13
